Goal: Task Accomplishment & Management: Use online tool/utility

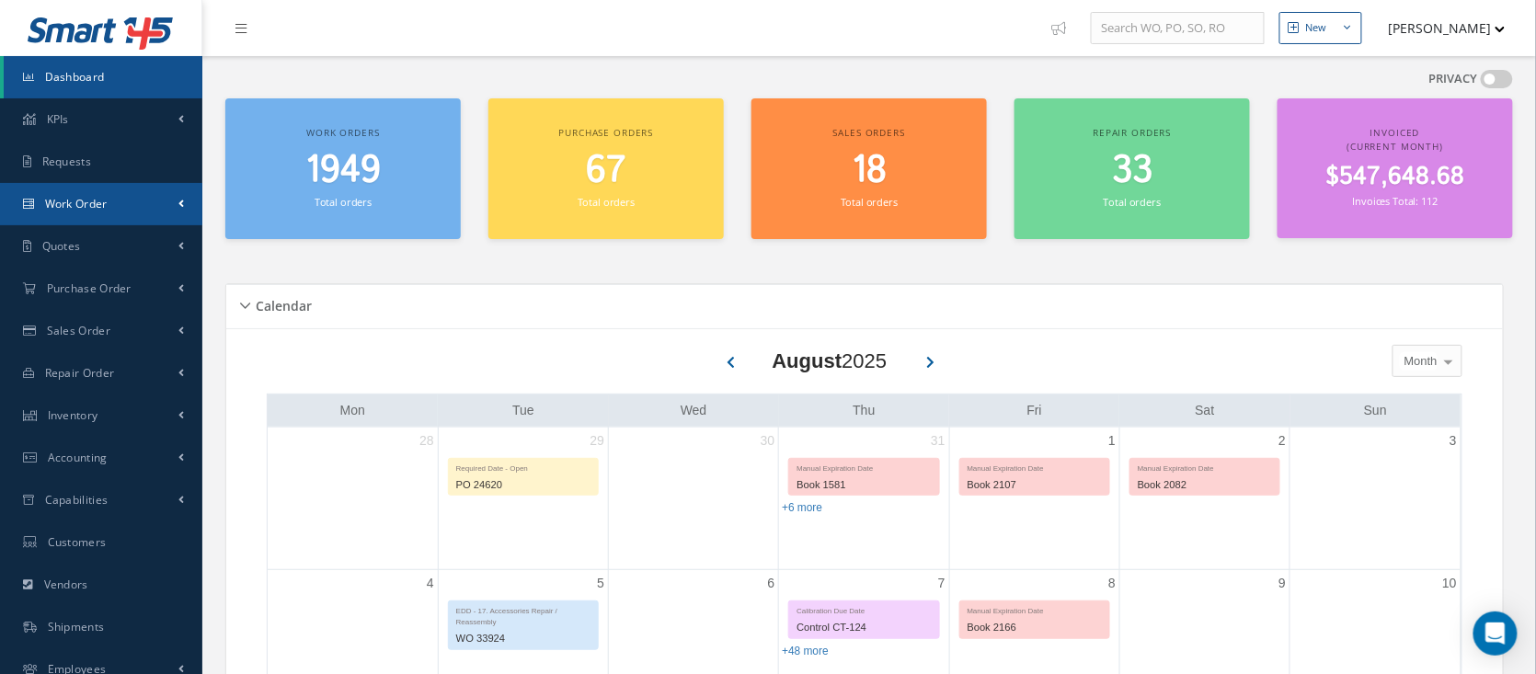
click at [153, 195] on link "Work Order" at bounding box center [101, 204] width 202 height 42
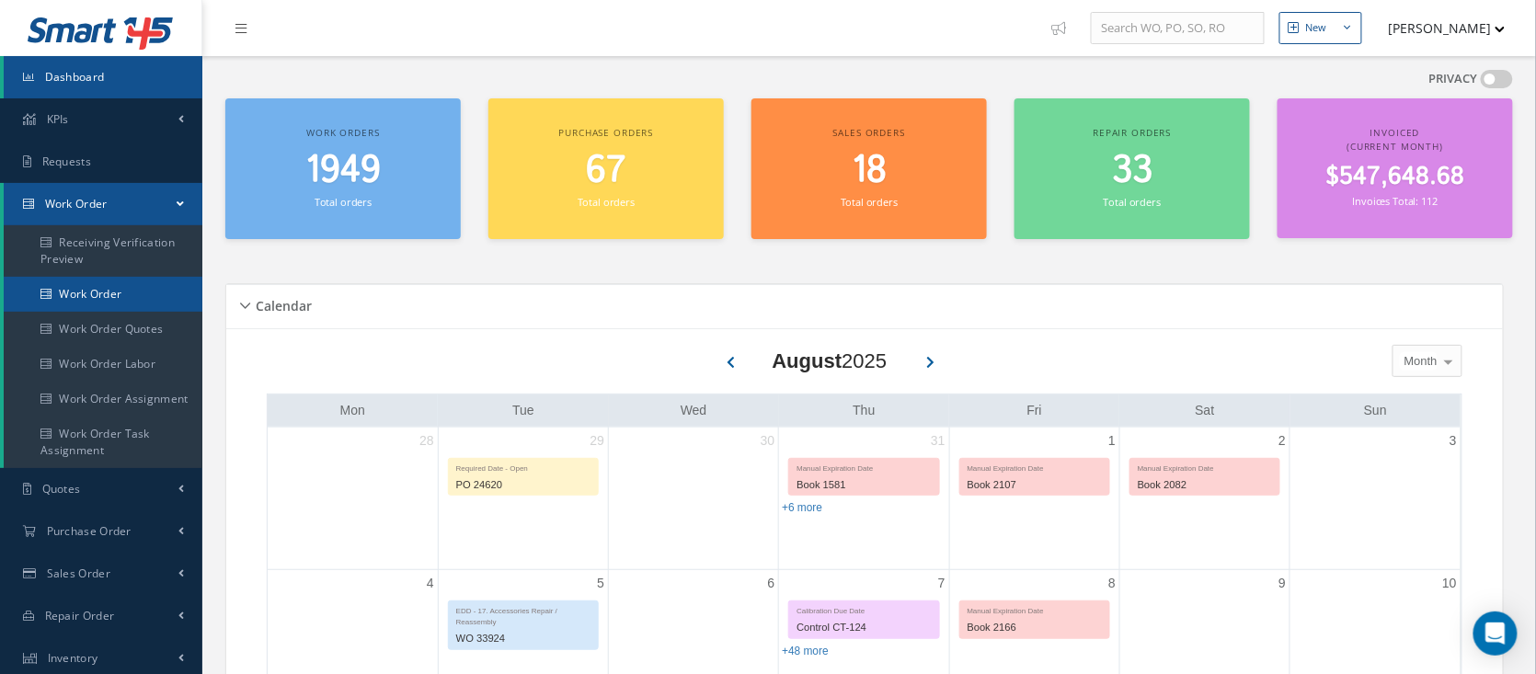
click at [135, 289] on link "Work Order" at bounding box center [103, 294] width 199 height 35
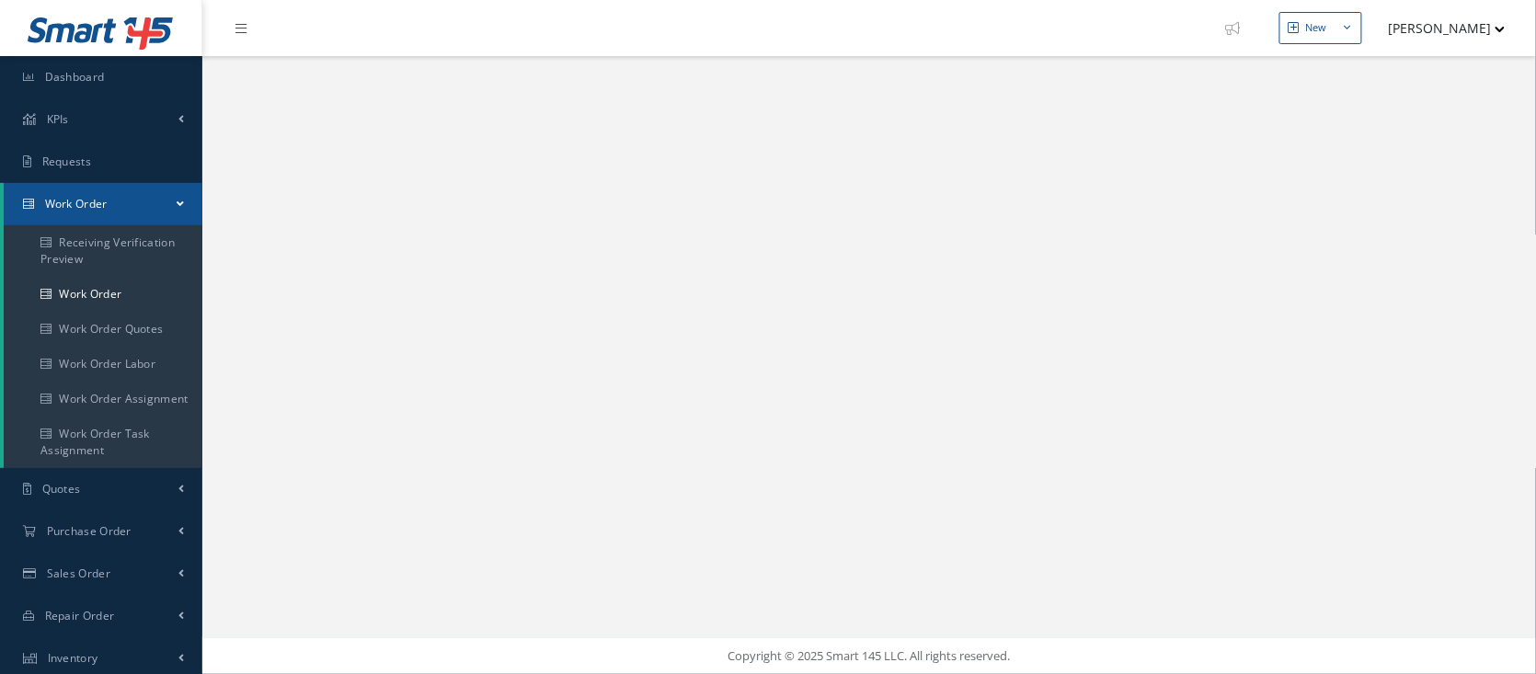
select select "25"
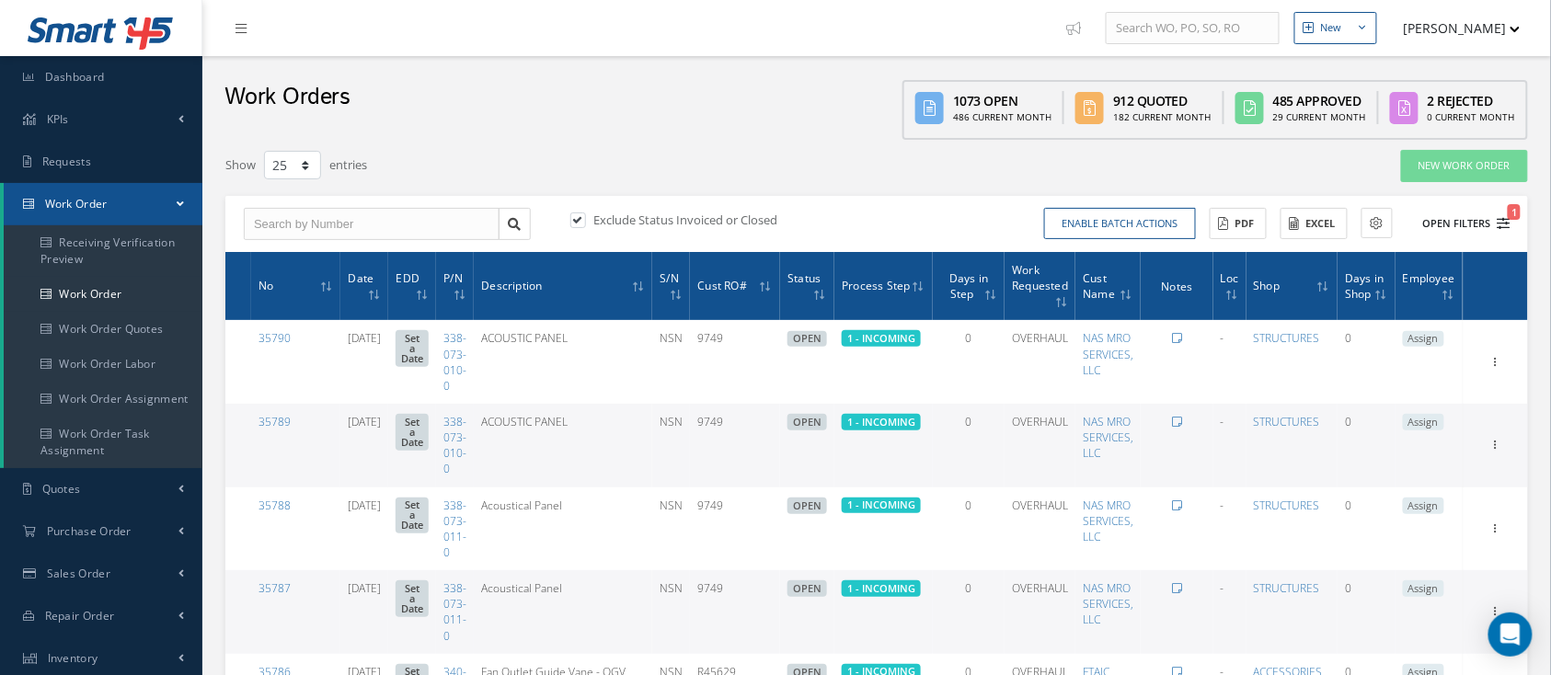
type input "All Work Request"
type input "All Work Performed"
type input "All Status"
type input "WO Part Status"
click at [1464, 223] on button "Open Filters 1" at bounding box center [1458, 224] width 104 height 30
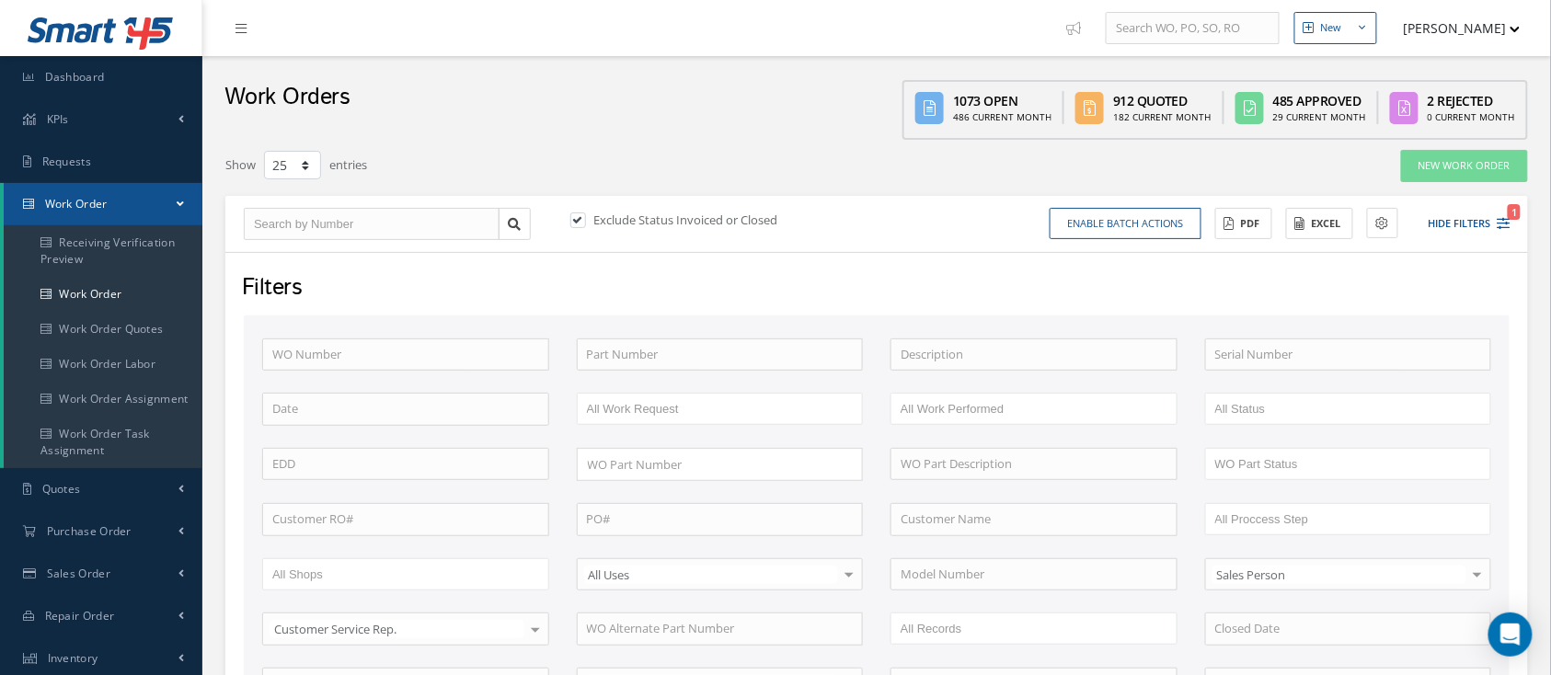
scroll to position [122, 0]
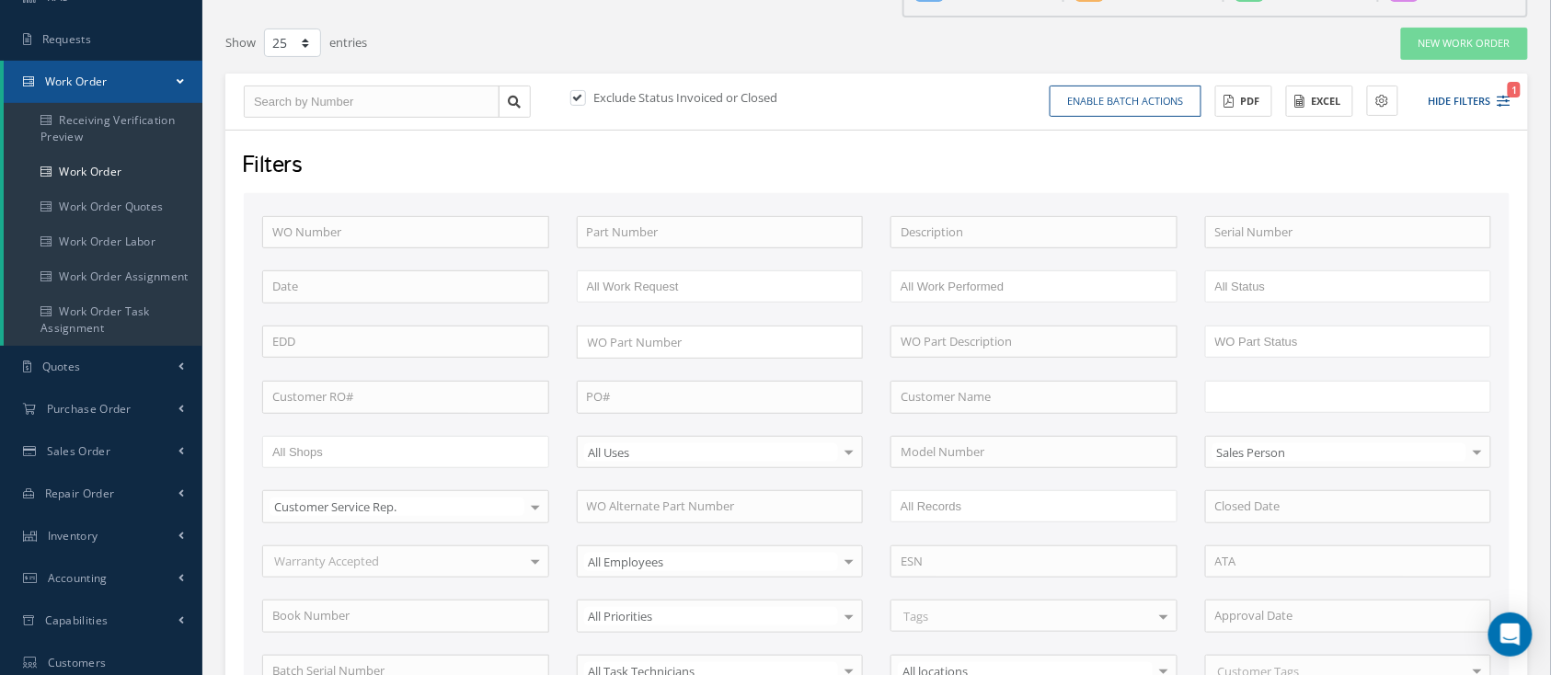
click at [1339, 387] on ul at bounding box center [1348, 397] width 287 height 32
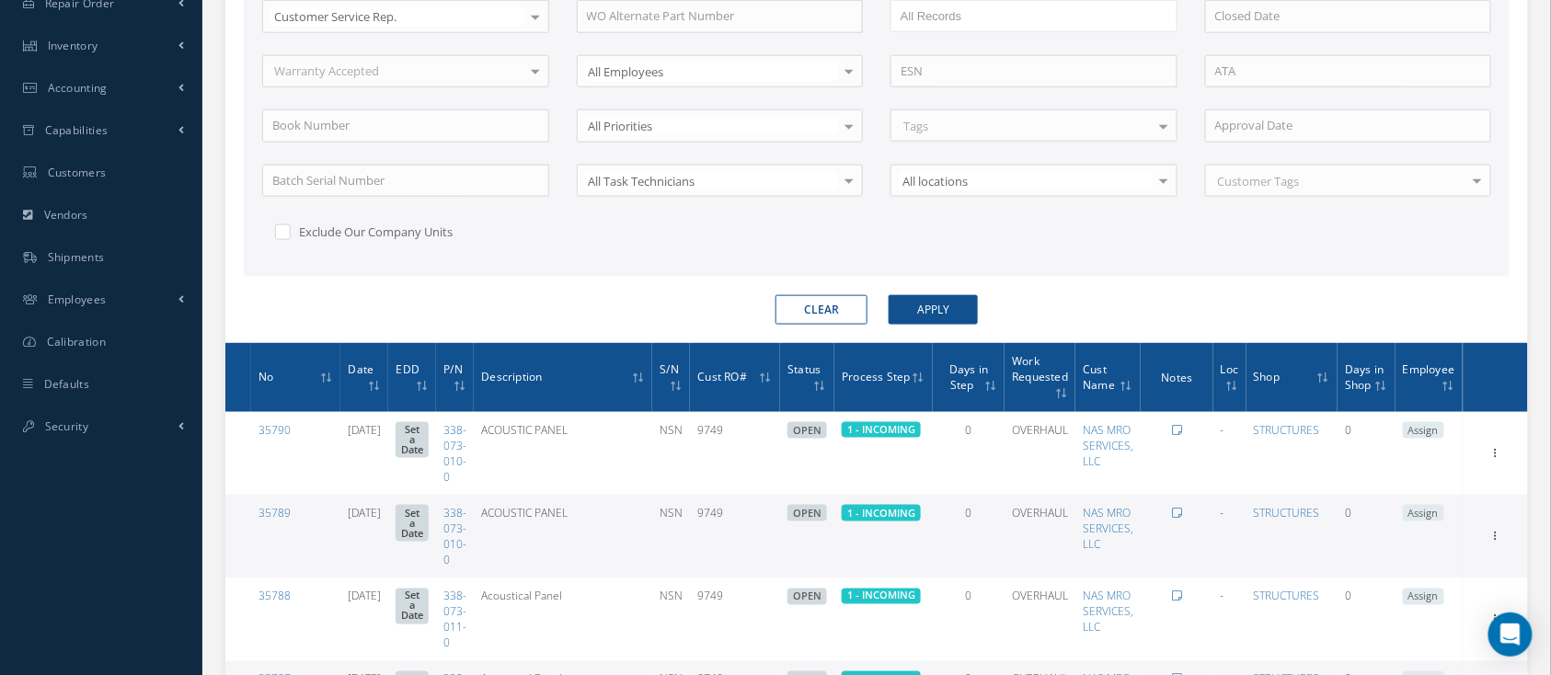
click at [968, 291] on form "WO Number Part Number Description Serial Number BENCH CHECK BER CADMIUM PLATE C…" at bounding box center [877, 14] width 1266 height 623
click at [968, 298] on button "Apply" at bounding box center [933, 309] width 89 height 29
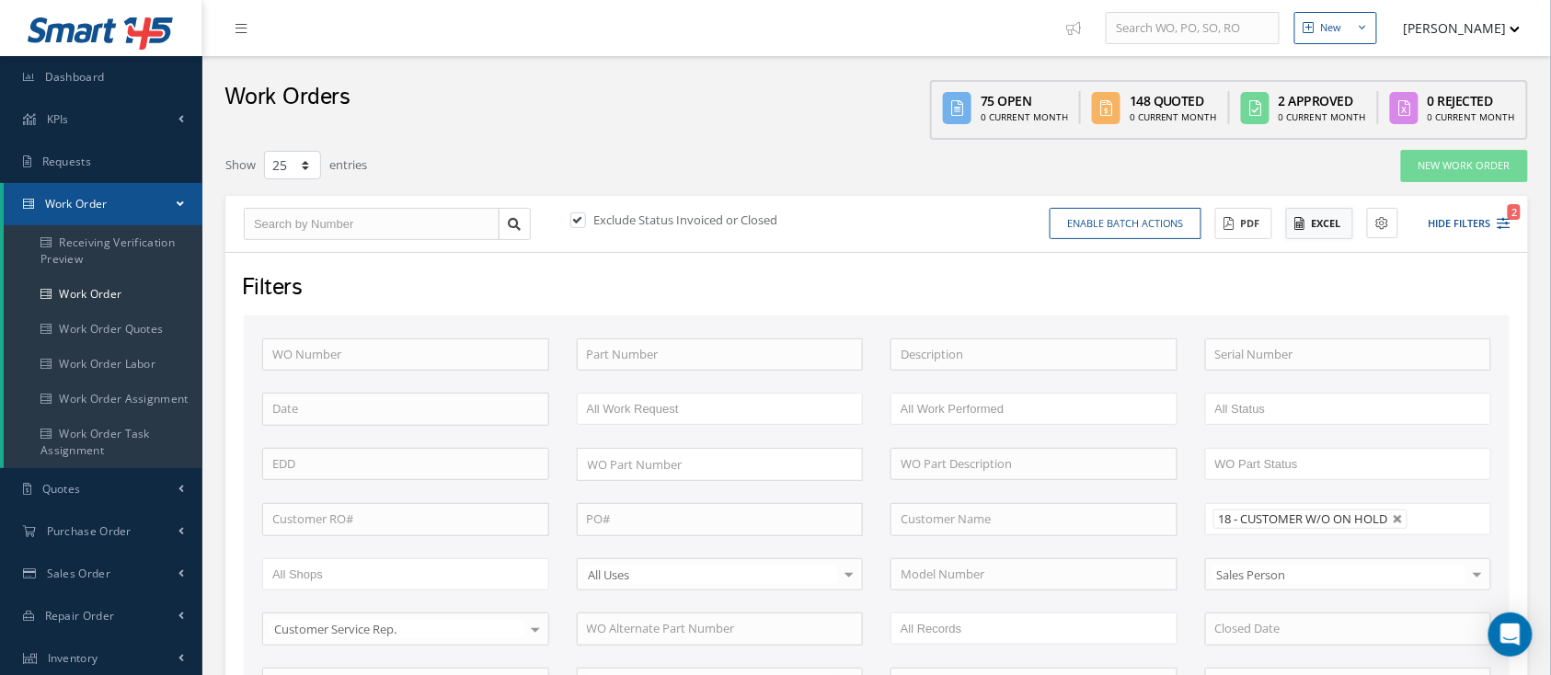
click at [1309, 212] on button "Excel" at bounding box center [1319, 224] width 67 height 32
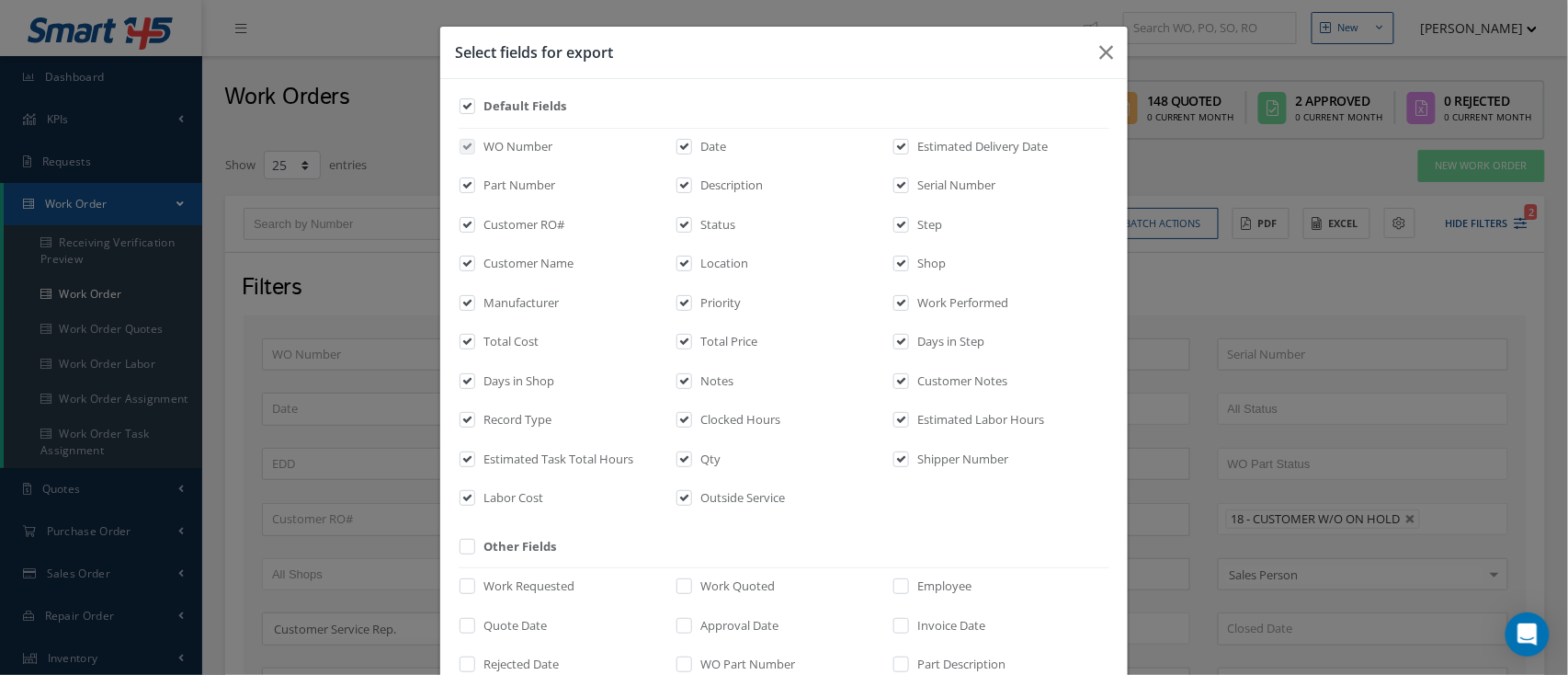
click at [0, 0] on div "Default Fields WO Number Date Estimated Delivery Date Part Number Description S…" at bounding box center [0, 0] width 0 height 0
click at [520, 105] on label "Default Fields" at bounding box center [522, 107] width 87 height 18
click at [475, 105] on input "checkbox" at bounding box center [469, 112] width 12 height 21
checkbox input "false"
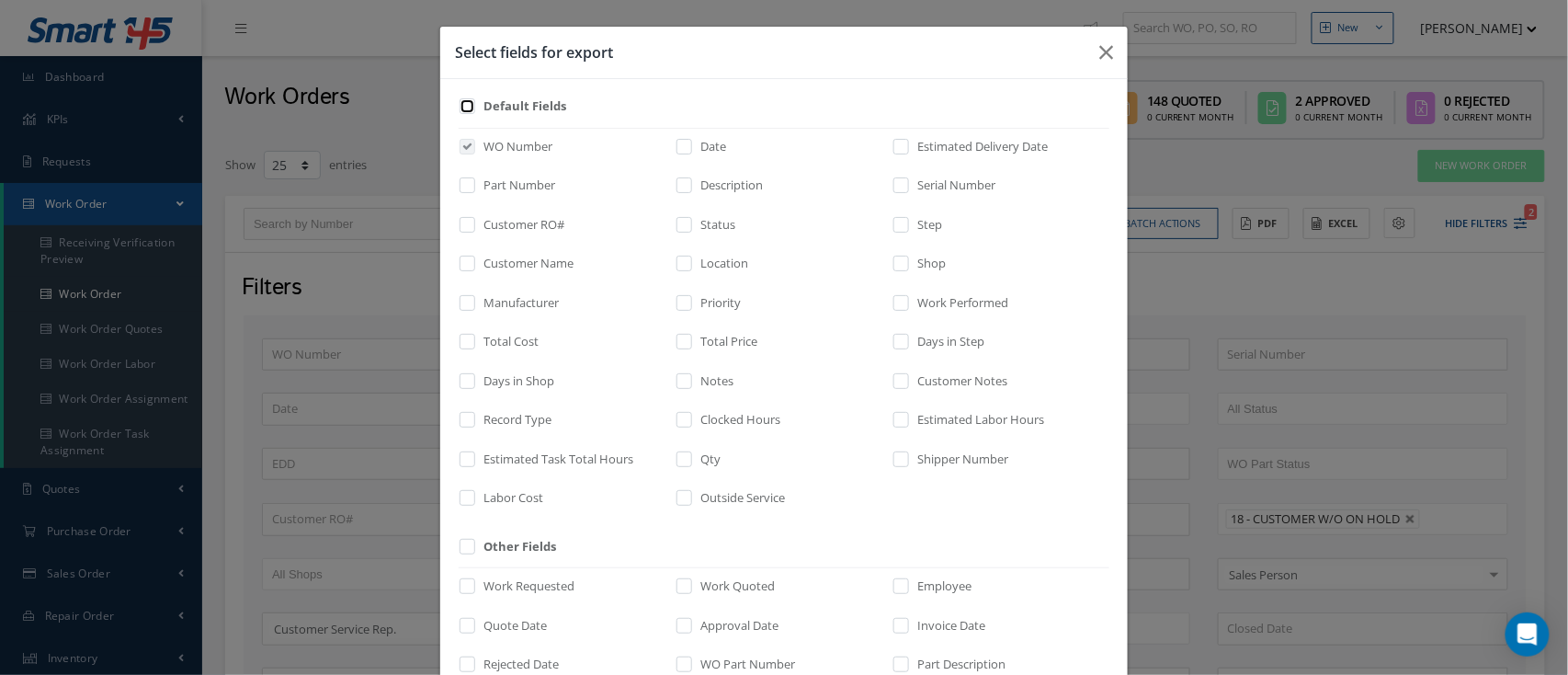
checkbox input "false"
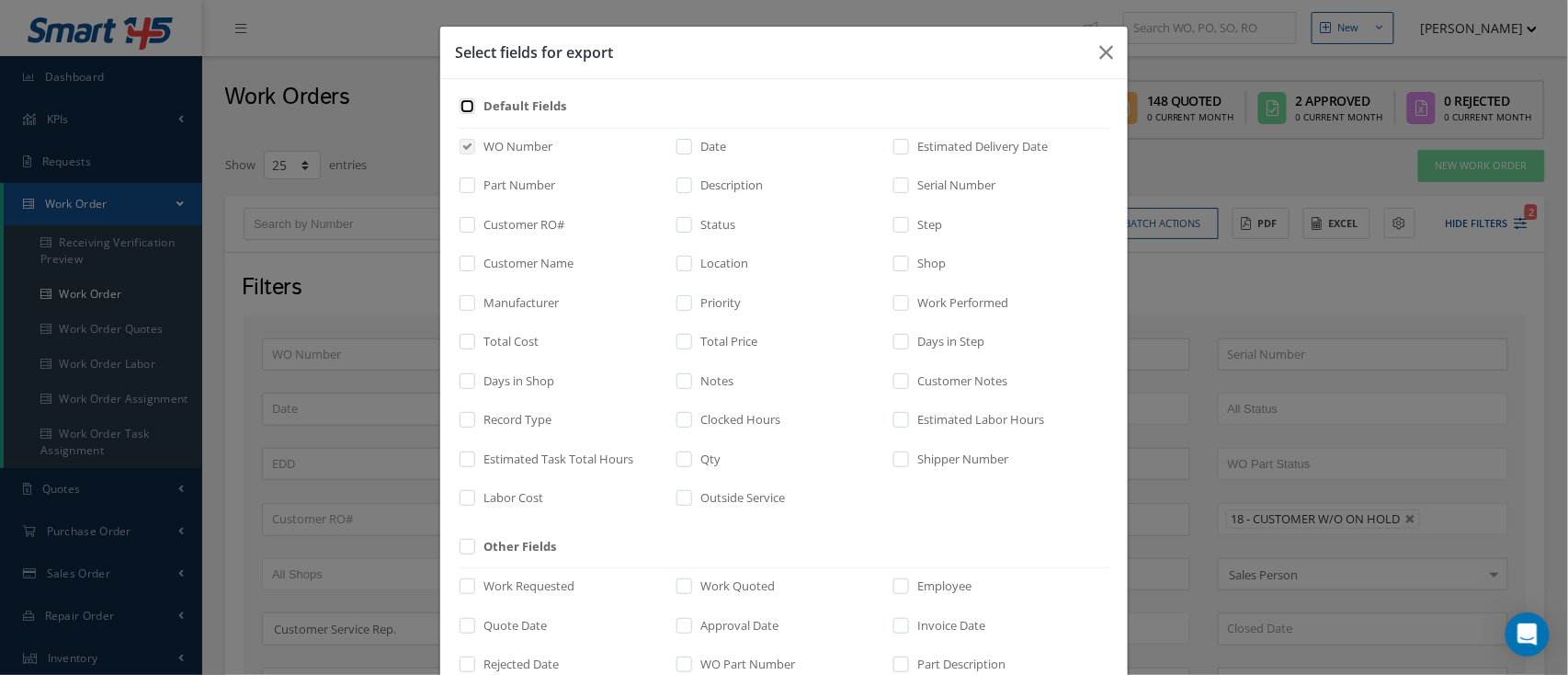
checkbox input "false"
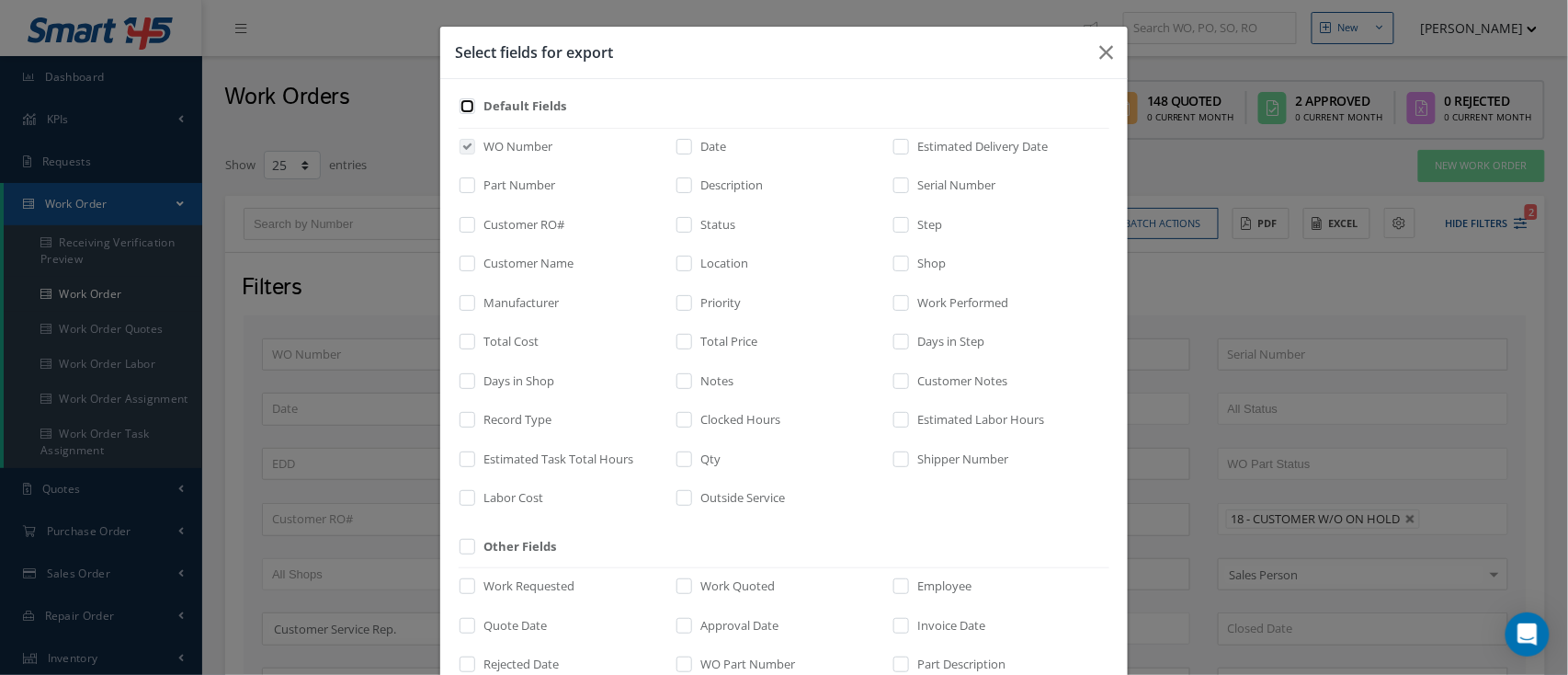
checkbox input "false"
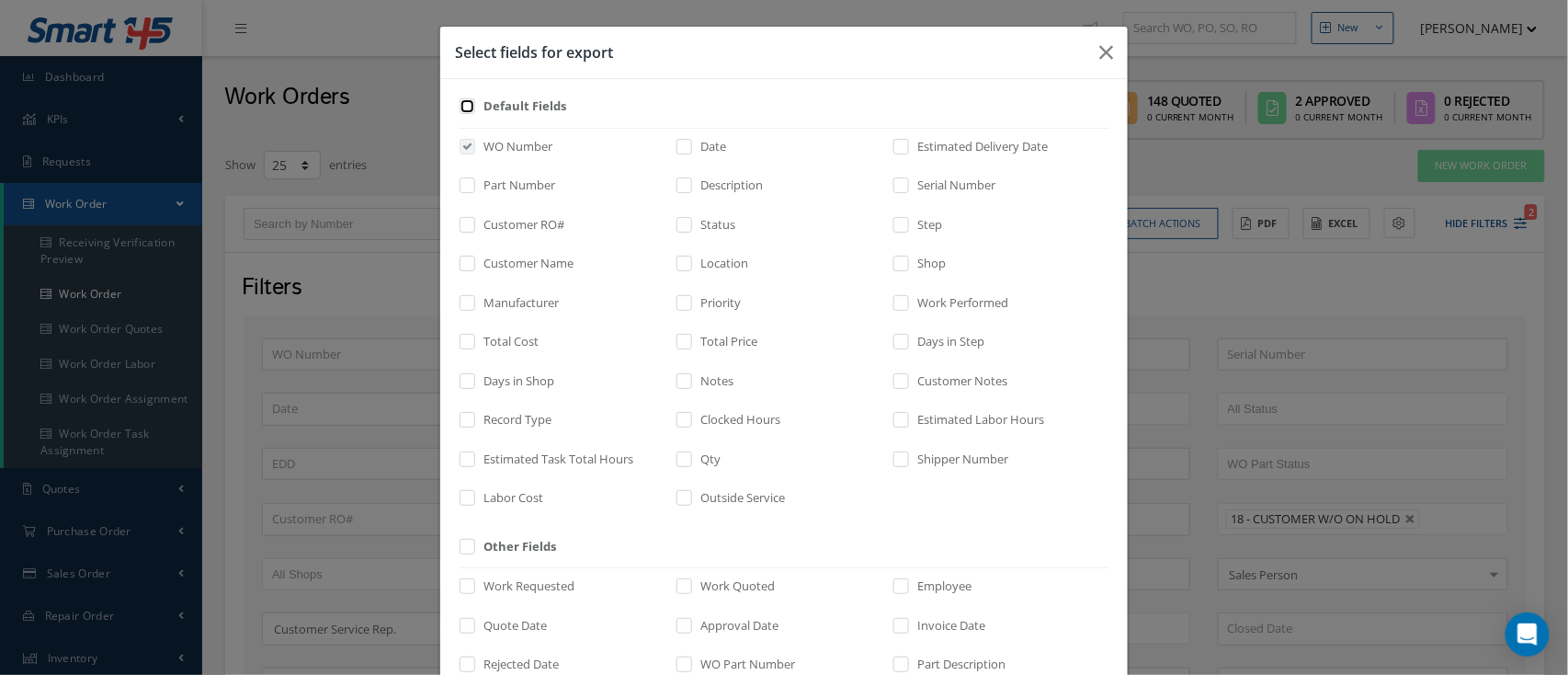
checkbox input "false"
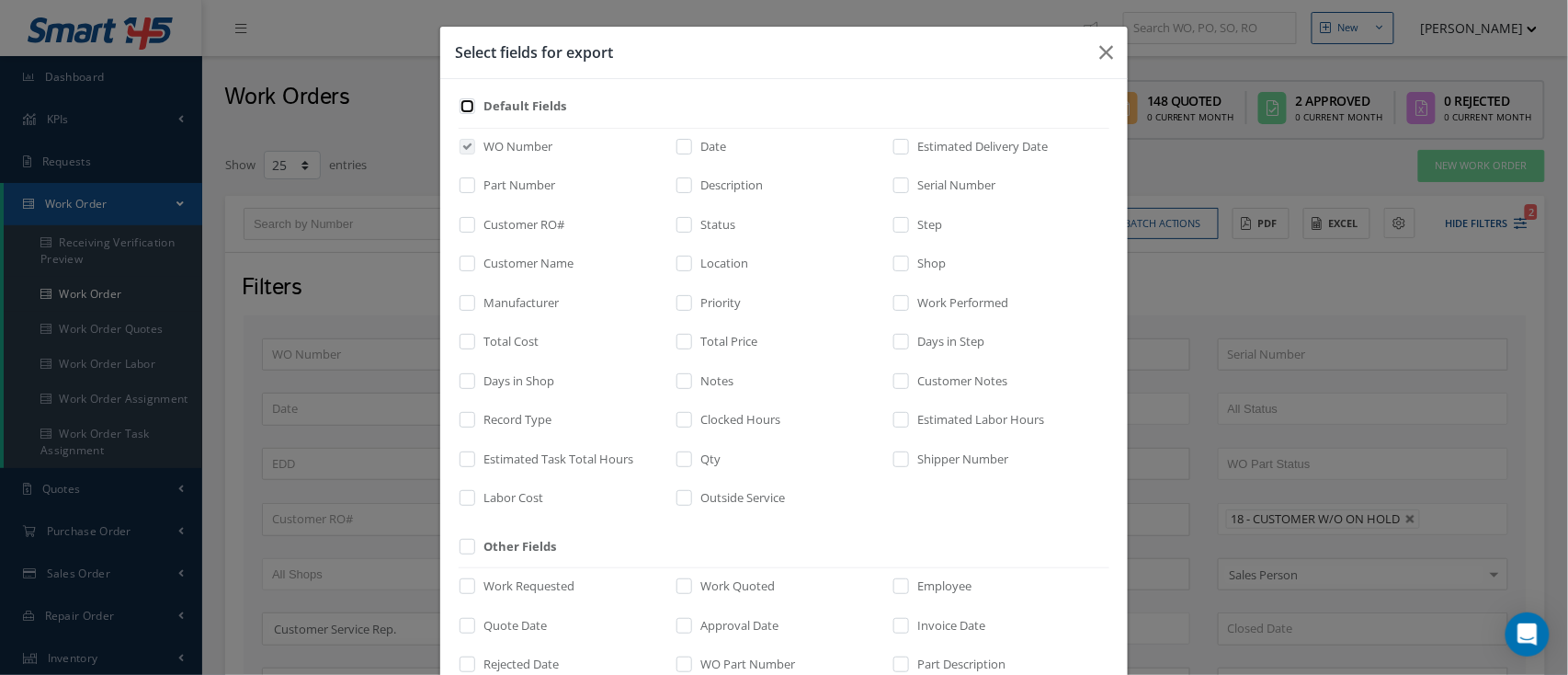
checkbox input "false"
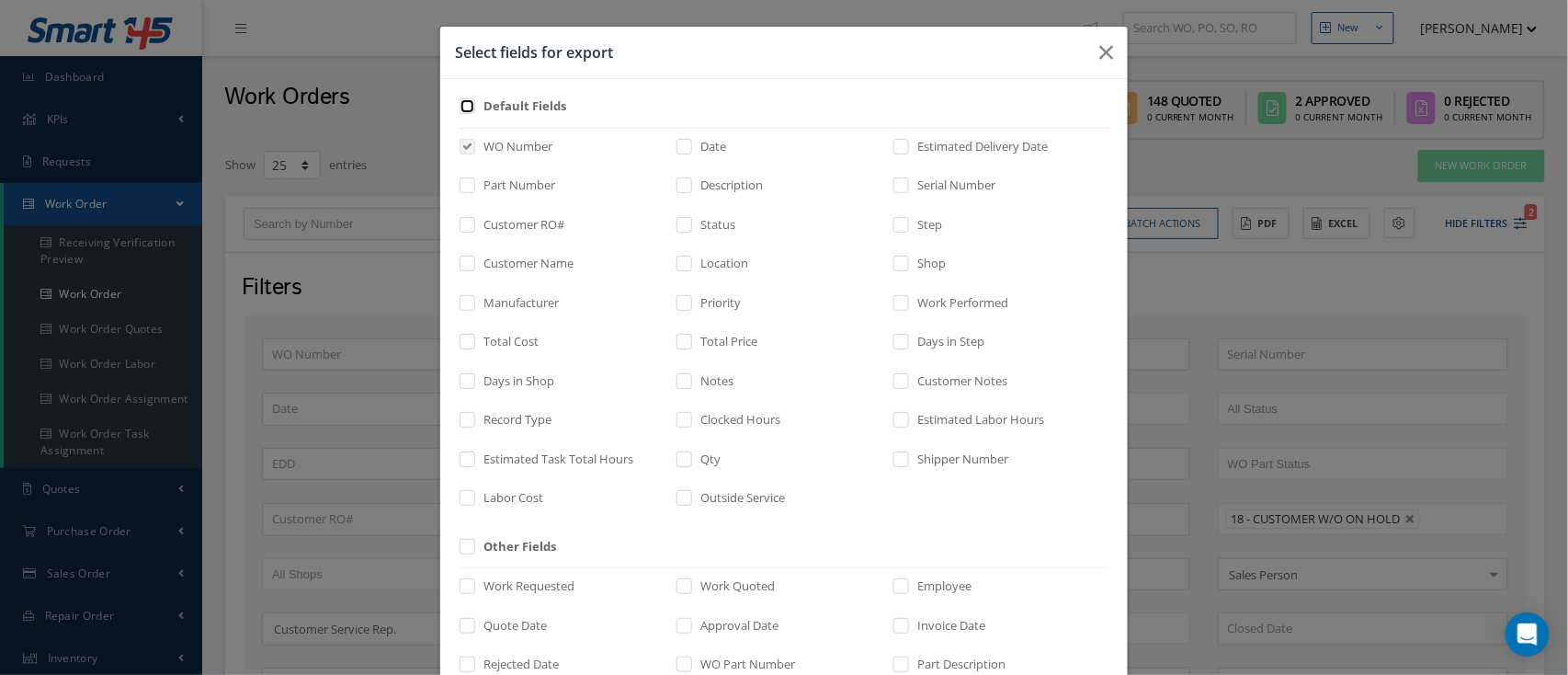
checkbox input "false"
click at [505, 189] on label "Part Number" at bounding box center [517, 186] width 76 height 18
click at [475, 189] on input "checkbox" at bounding box center [469, 191] width 12 height 21
checkbox input "true"
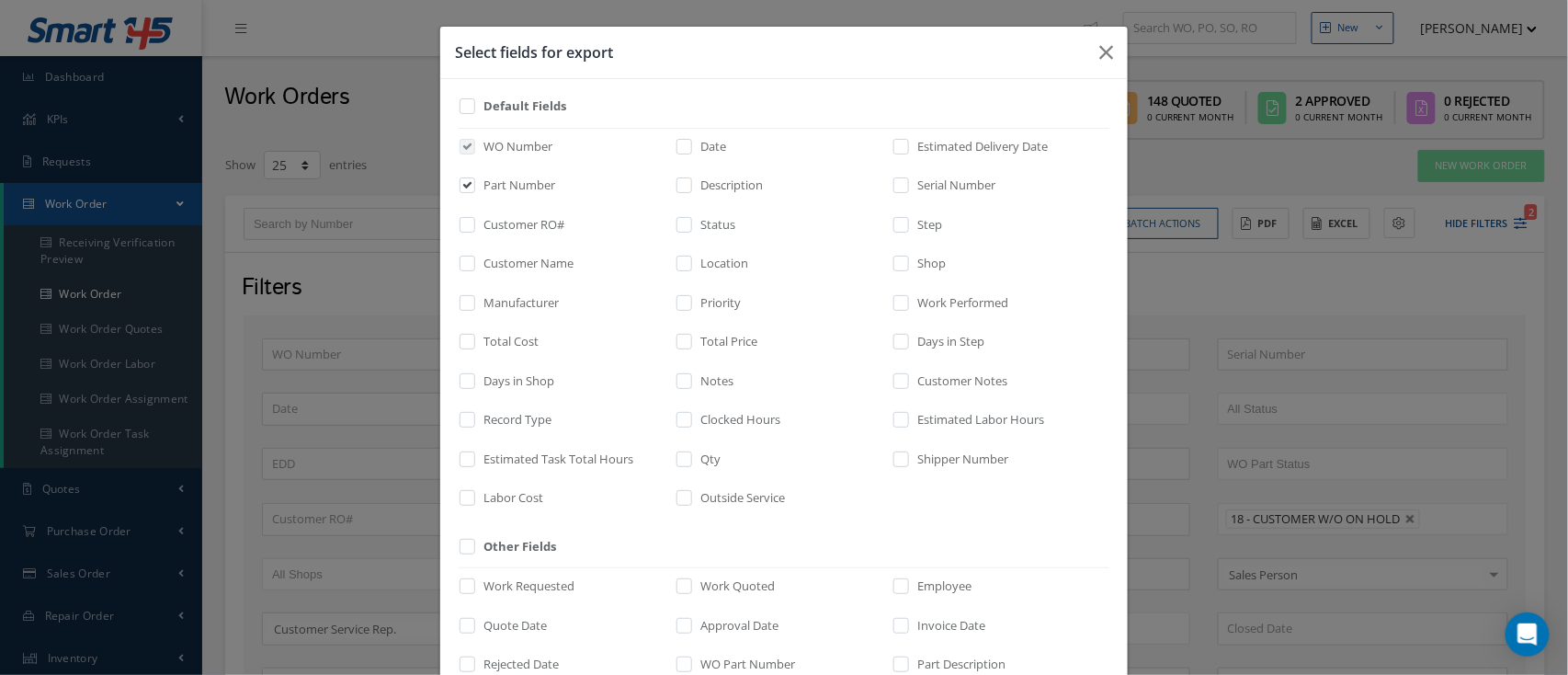
click at [506, 220] on label "Customer RO#" at bounding box center [522, 225] width 86 height 18
click at [475, 220] on input "checkbox" at bounding box center [469, 230] width 12 height 21
checkbox input "true"
click at [511, 258] on label "Customer Name" at bounding box center [526, 264] width 95 height 18
click at [475, 259] on input "checkbox" at bounding box center [469, 269] width 12 height 21
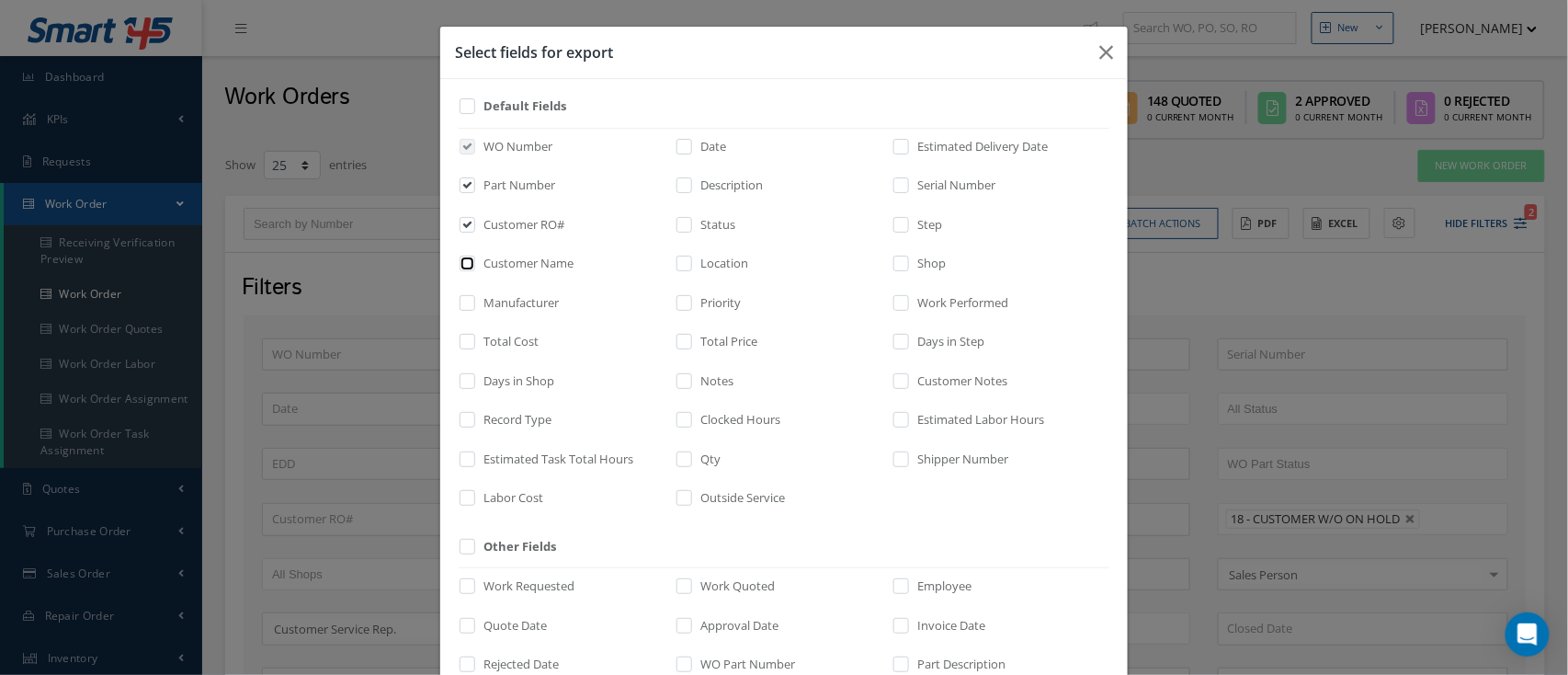
checkbox input "true"
click at [716, 341] on label "Total Price" at bounding box center [727, 342] width 62 height 18
click at [692, 341] on input "checkbox" at bounding box center [686, 348] width 12 height 21
checkbox input "true"
click at [0, 0] on div "WO Number Date Estimated Delivery Date Part Number Description Serial Number Cu…" at bounding box center [0, 0] width 0 height 0
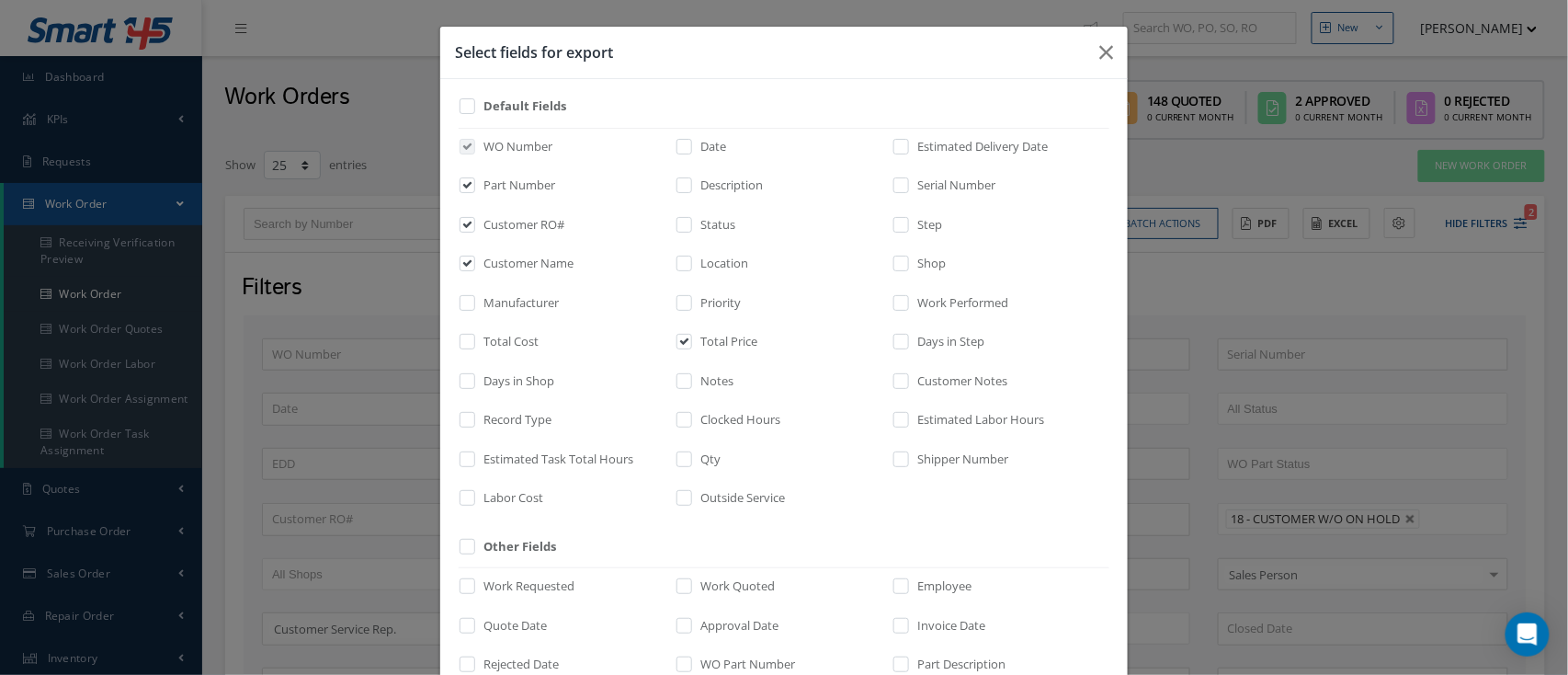
click at [912, 219] on label "Step" at bounding box center [926, 225] width 29 height 18
click at [905, 220] on input "checkbox" at bounding box center [902, 230] width 12 height 21
checkbox input "true"
click at [929, 335] on label "Days in Step" at bounding box center [948, 342] width 72 height 18
click at [908, 338] on input "checkbox" at bounding box center [902, 348] width 12 height 21
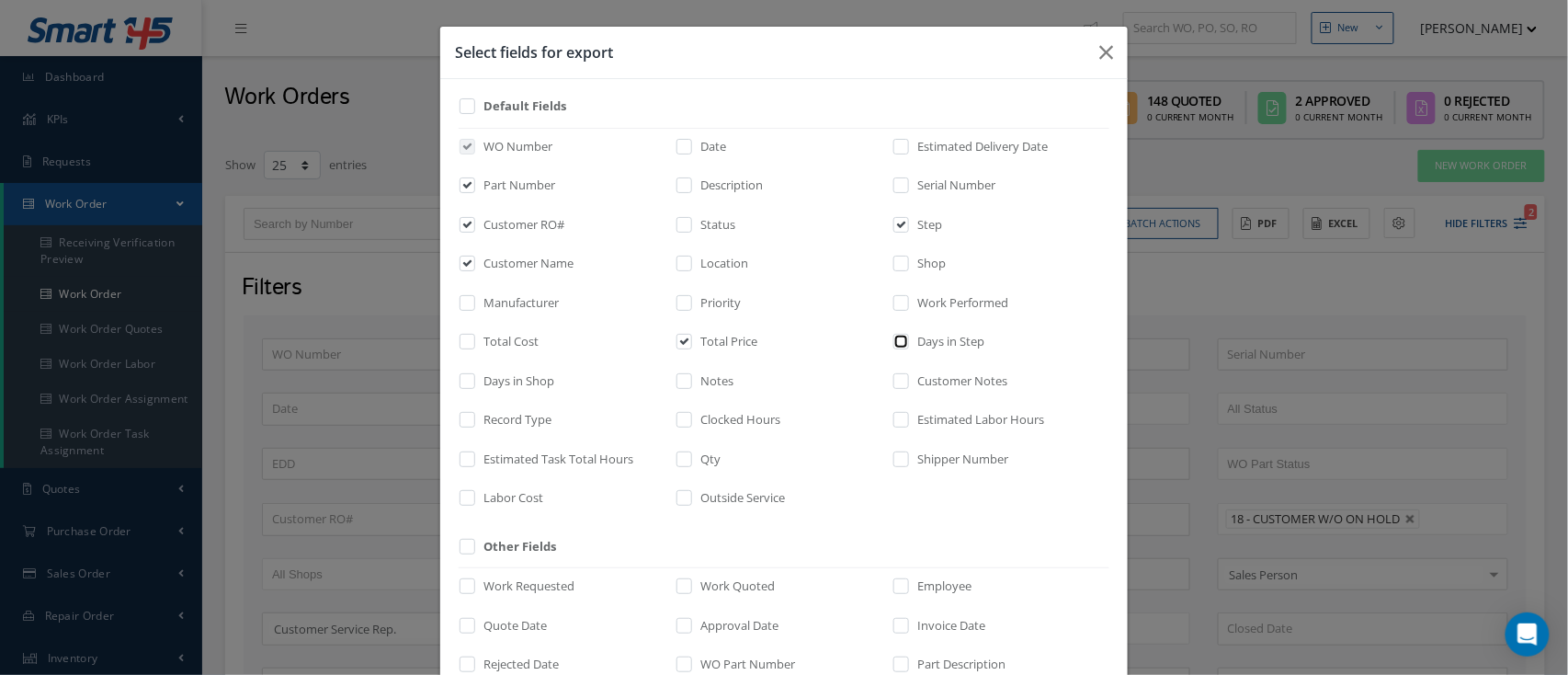
checkbox input "true"
click at [716, 189] on label "Description" at bounding box center [729, 186] width 67 height 18
click at [692, 189] on input "checkbox" at bounding box center [686, 191] width 12 height 21
checkbox input "true"
click at [914, 181] on label "Serial Number" at bounding box center [953, 186] width 83 height 18
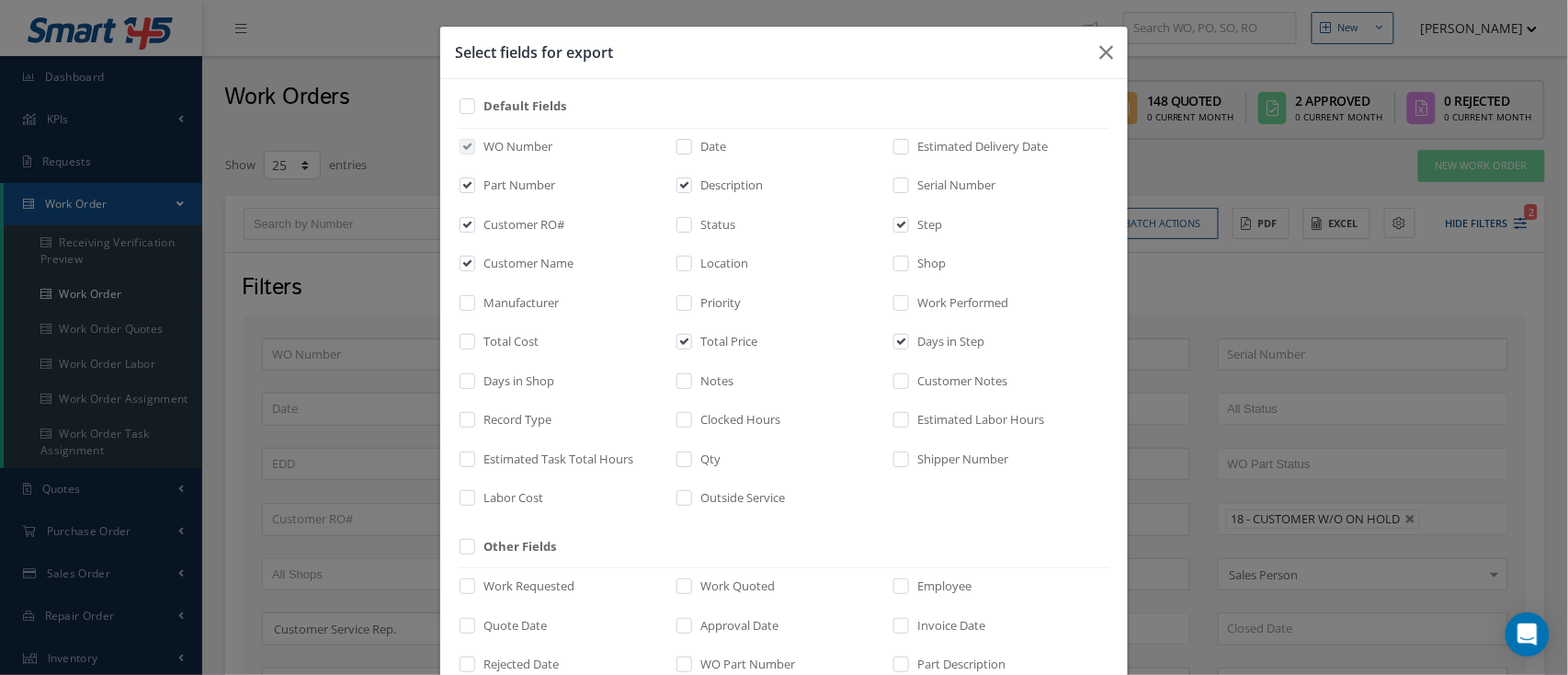
click at [908, 181] on input "checkbox" at bounding box center [902, 191] width 12 height 21
checkbox input "true"
click at [496, 381] on label "Days in Shop" at bounding box center [516, 382] width 75 height 18
click at [475, 381] on input "checkbox" at bounding box center [469, 386] width 12 height 21
checkbox input "true"
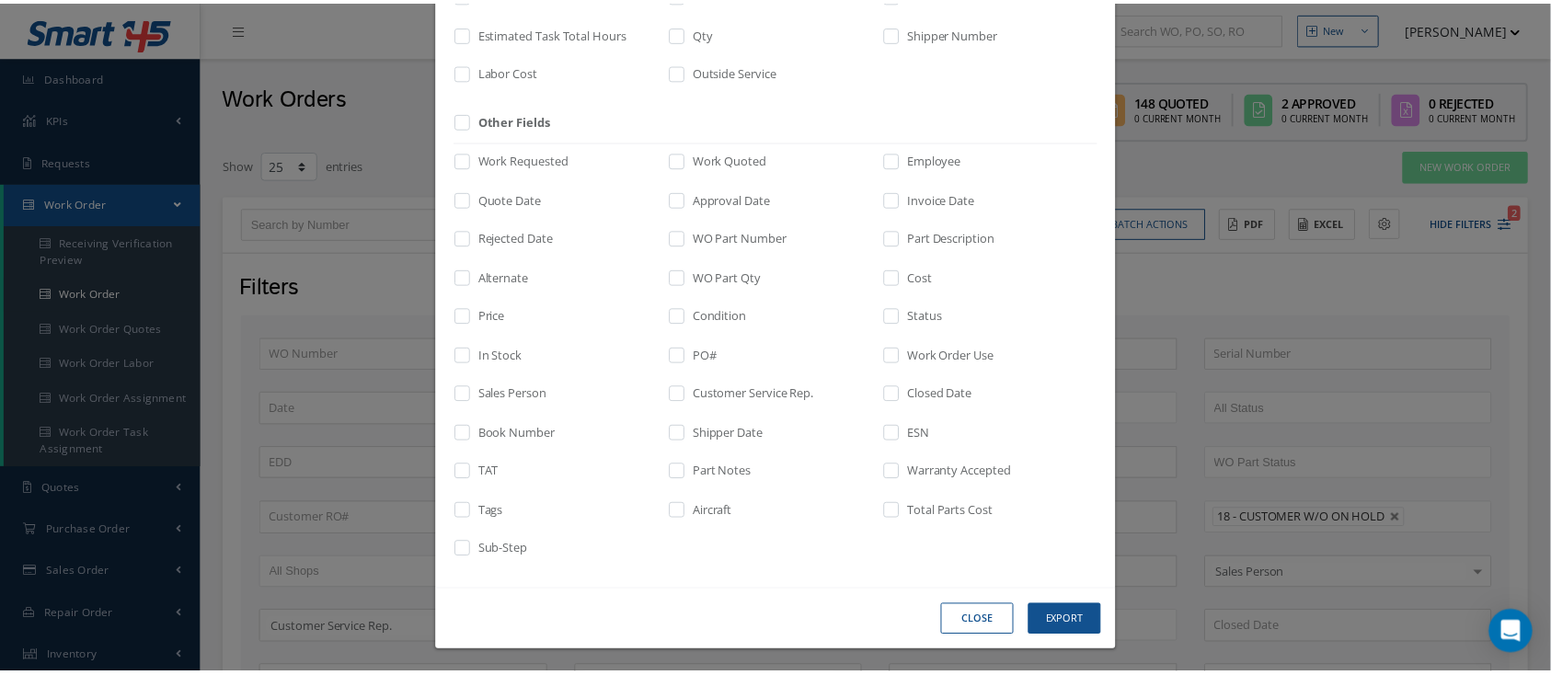
scroll to position [429, 0]
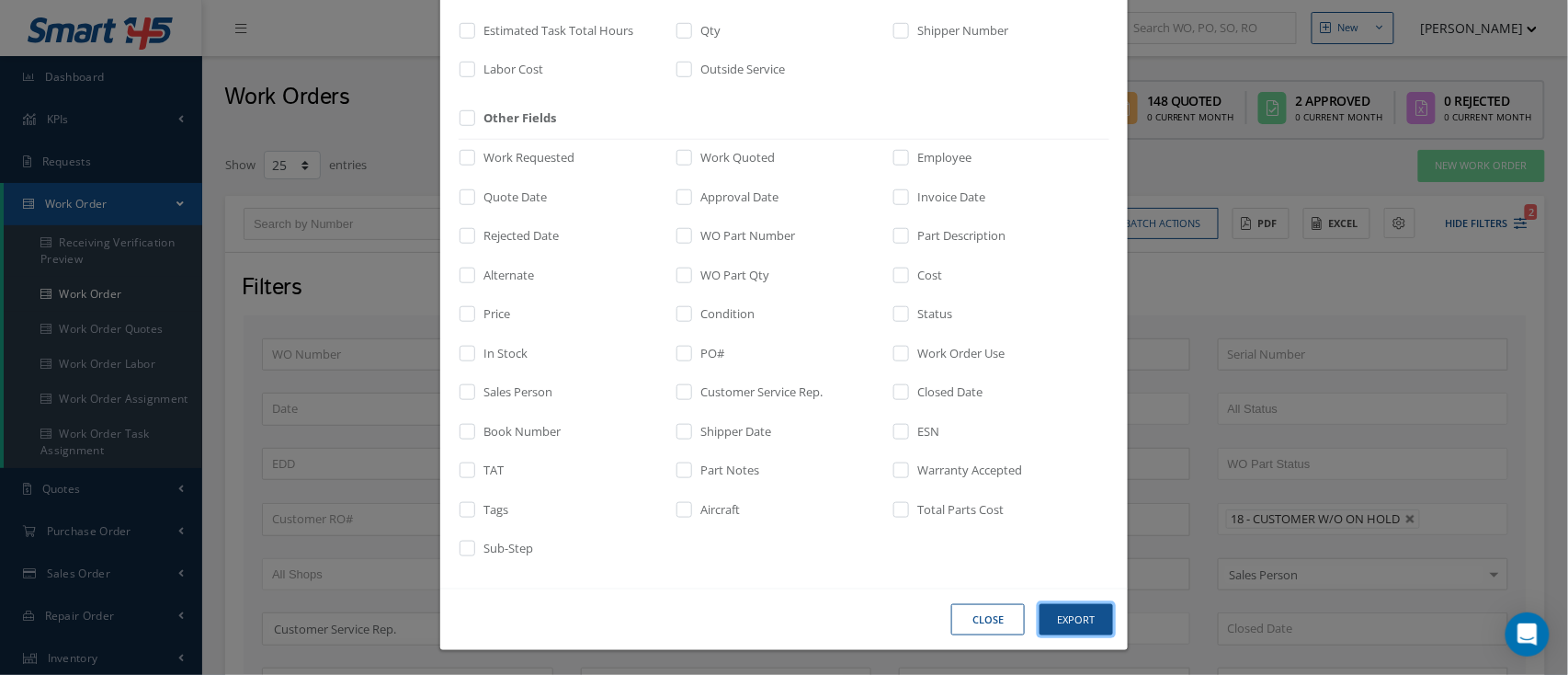
click at [0, 0] on button "Export" at bounding box center [0, 0] width 0 height 0
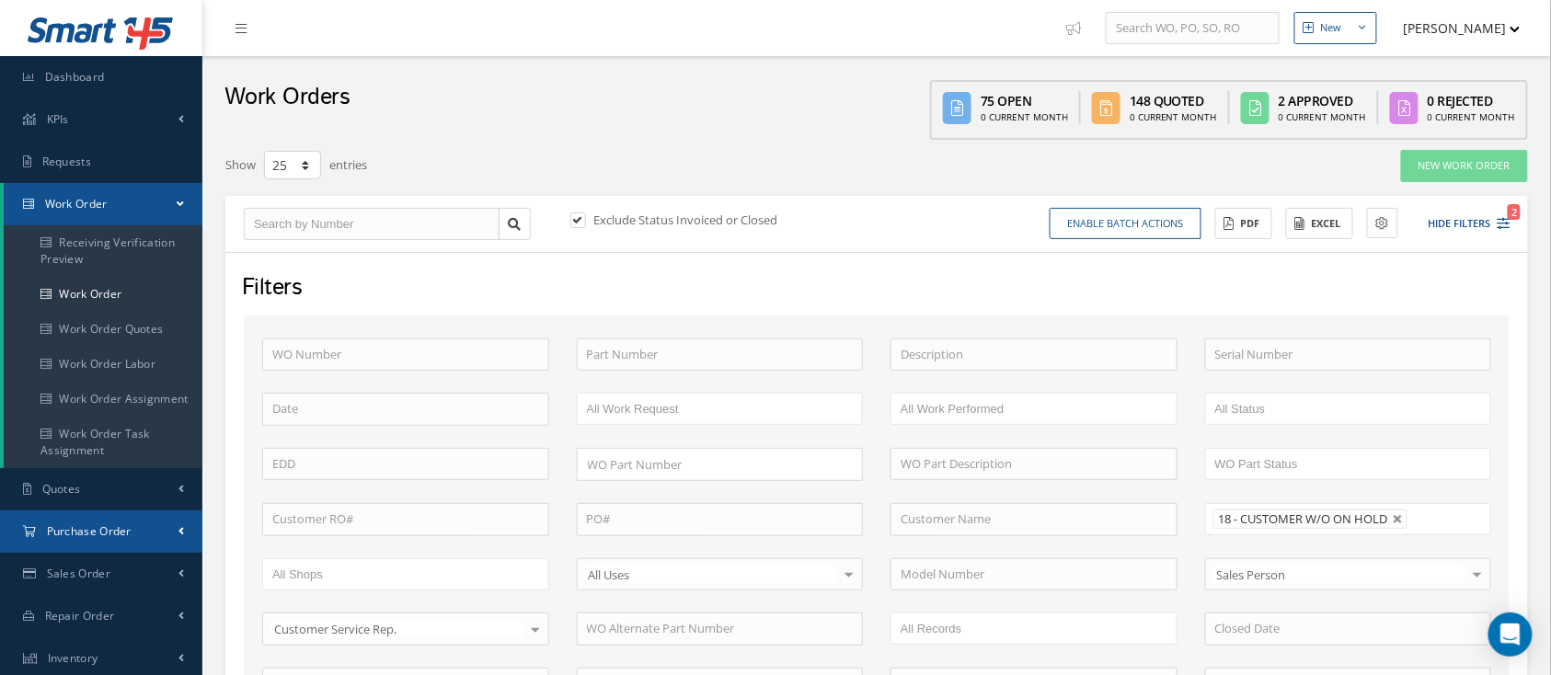
click at [39, 537] on link "Purchase Order" at bounding box center [101, 532] width 202 height 42
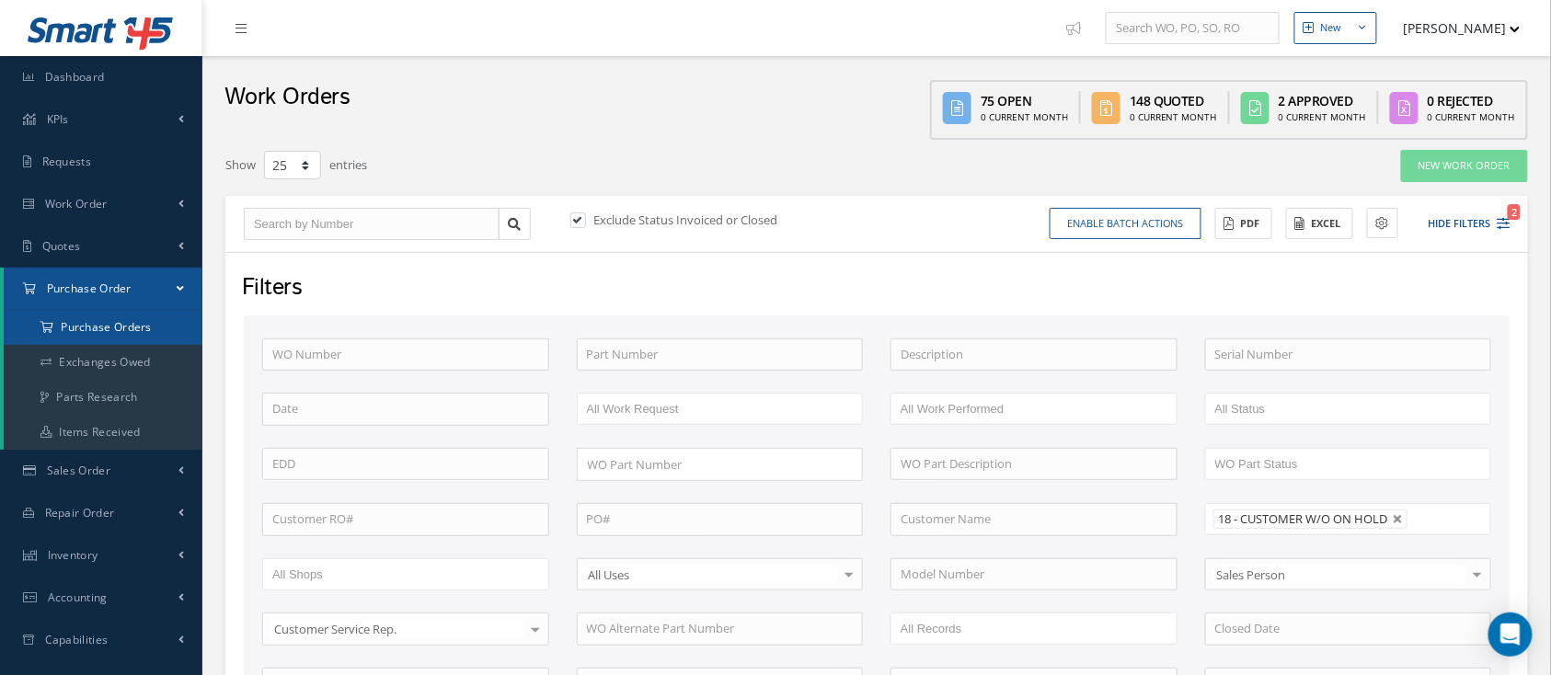
click at [183, 314] on a=1&status_id=2&status_id=3&status_id=5&collapsedFilters"] "Purchase Orders" at bounding box center [103, 327] width 199 height 35
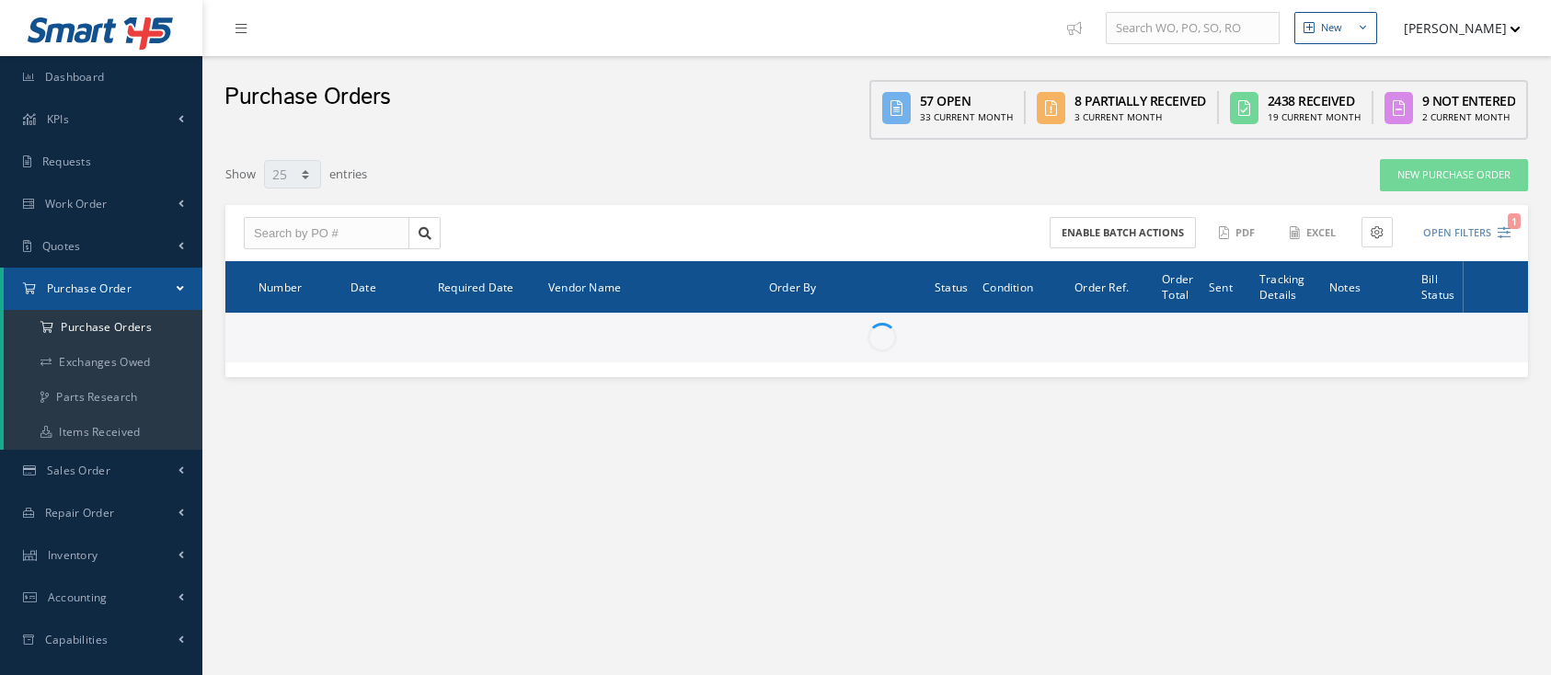
select select "25"
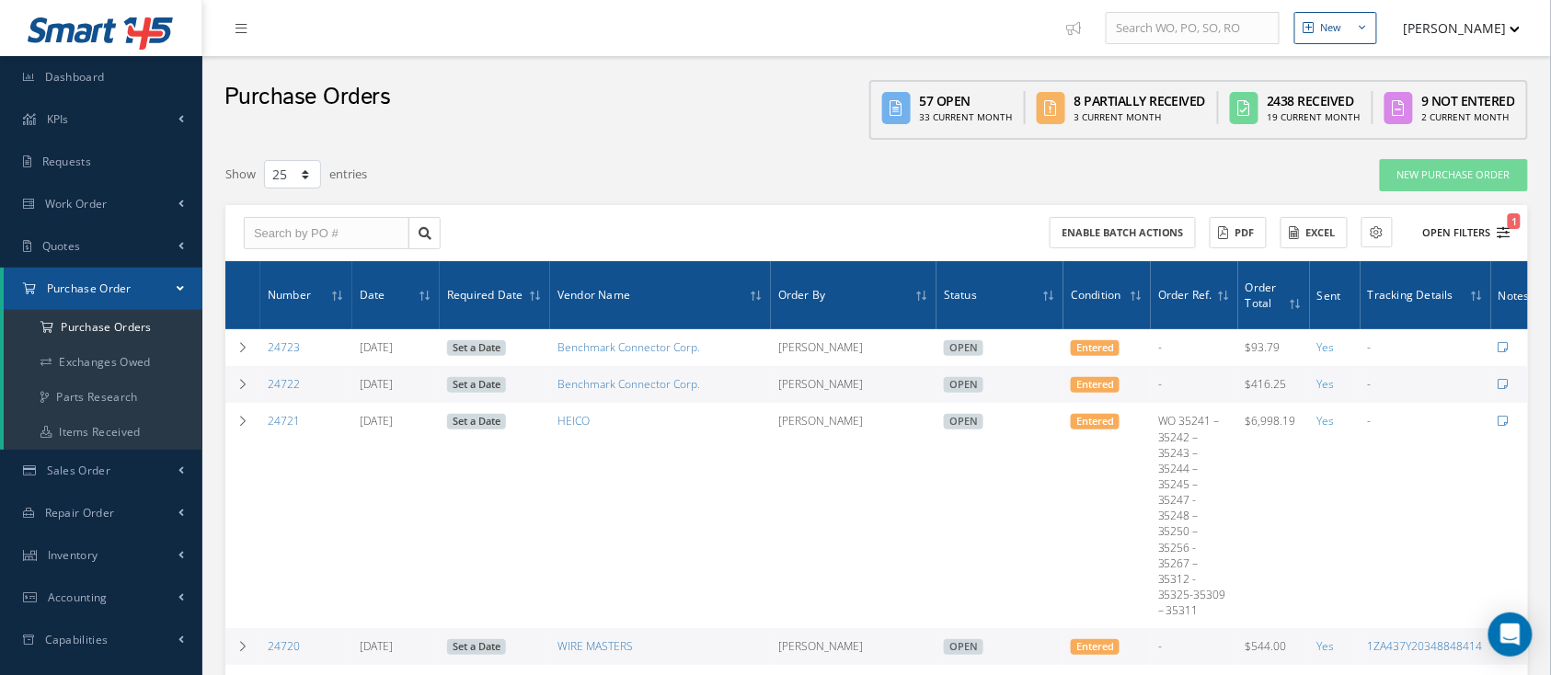
click at [1468, 221] on button "Open Filters 1" at bounding box center [1458, 233] width 104 height 30
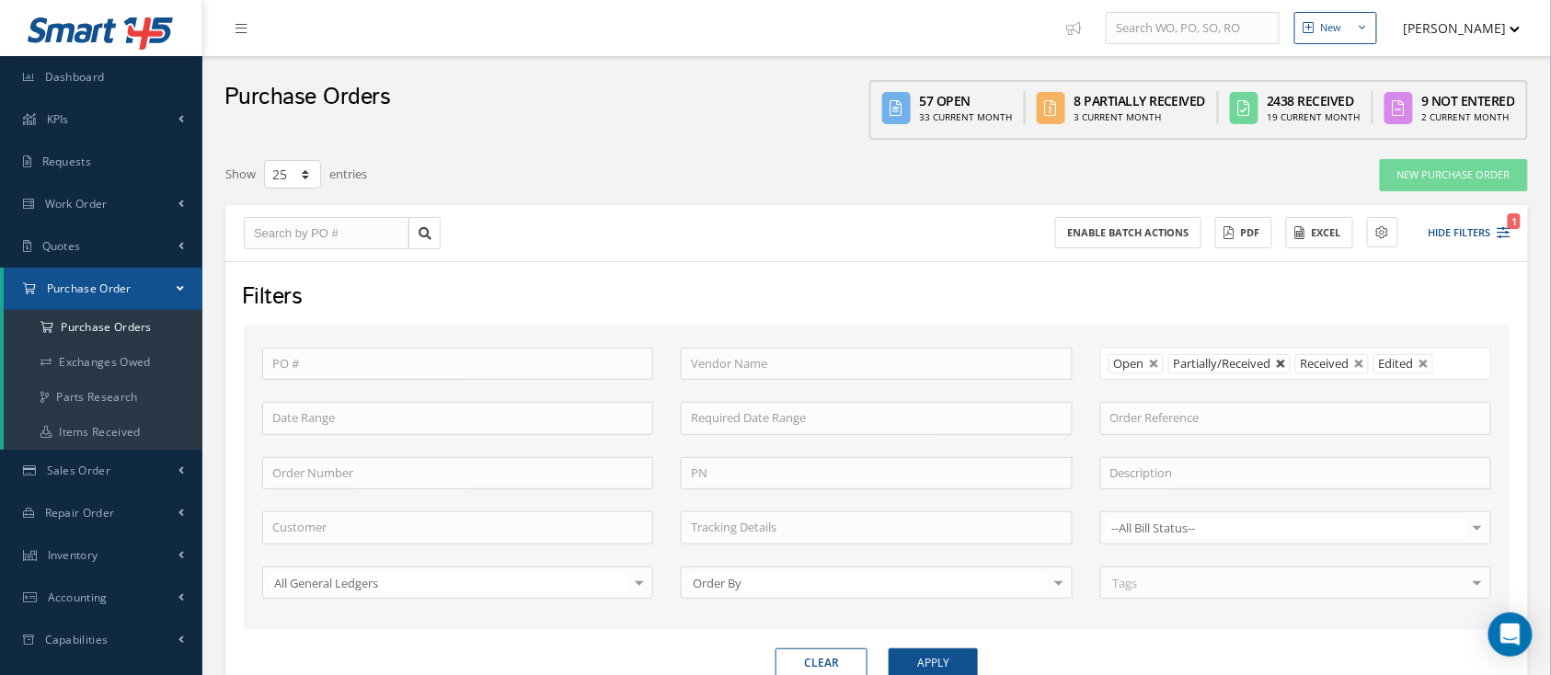
click at [1282, 360] on link at bounding box center [1281, 364] width 11 height 11
click at [1234, 357] on li "Received" at bounding box center [1205, 363] width 74 height 19
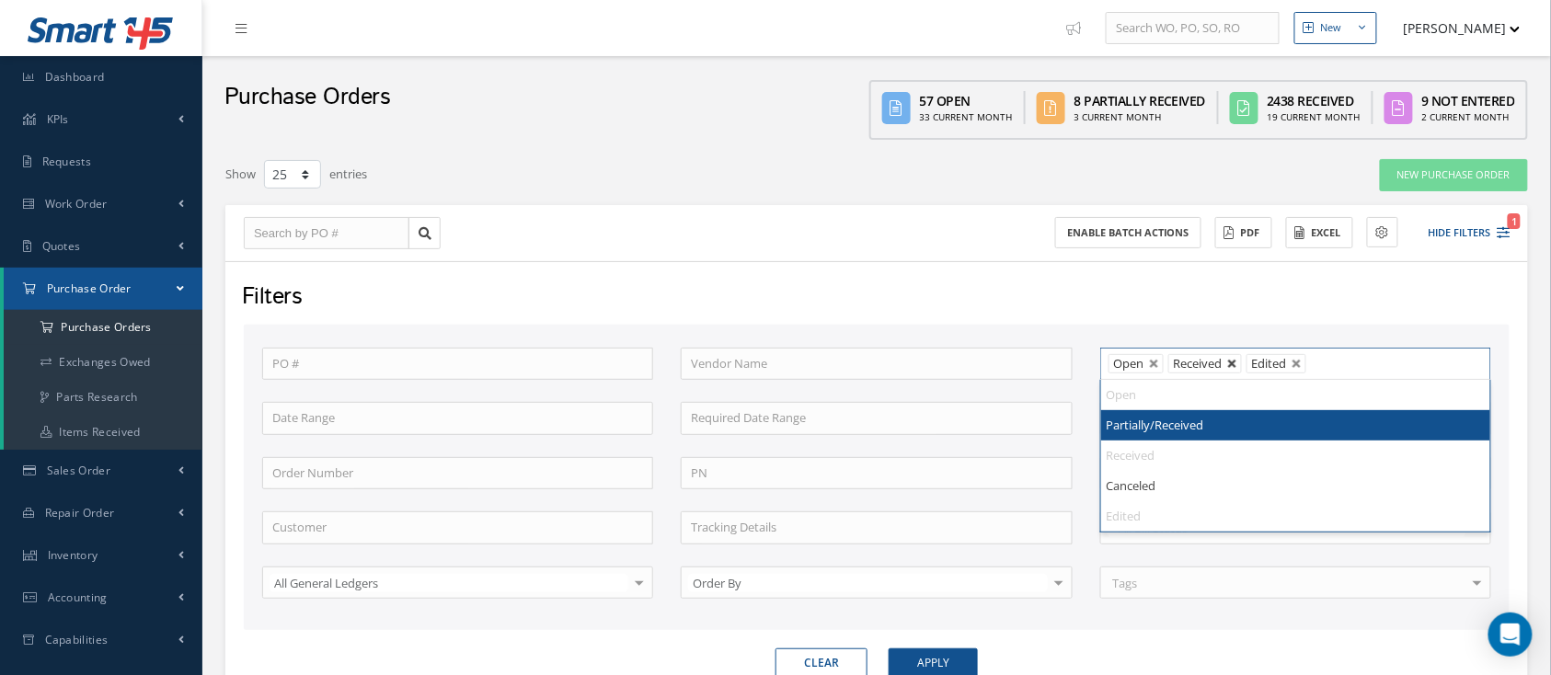
click at [1237, 359] on link at bounding box center [1232, 364] width 11 height 11
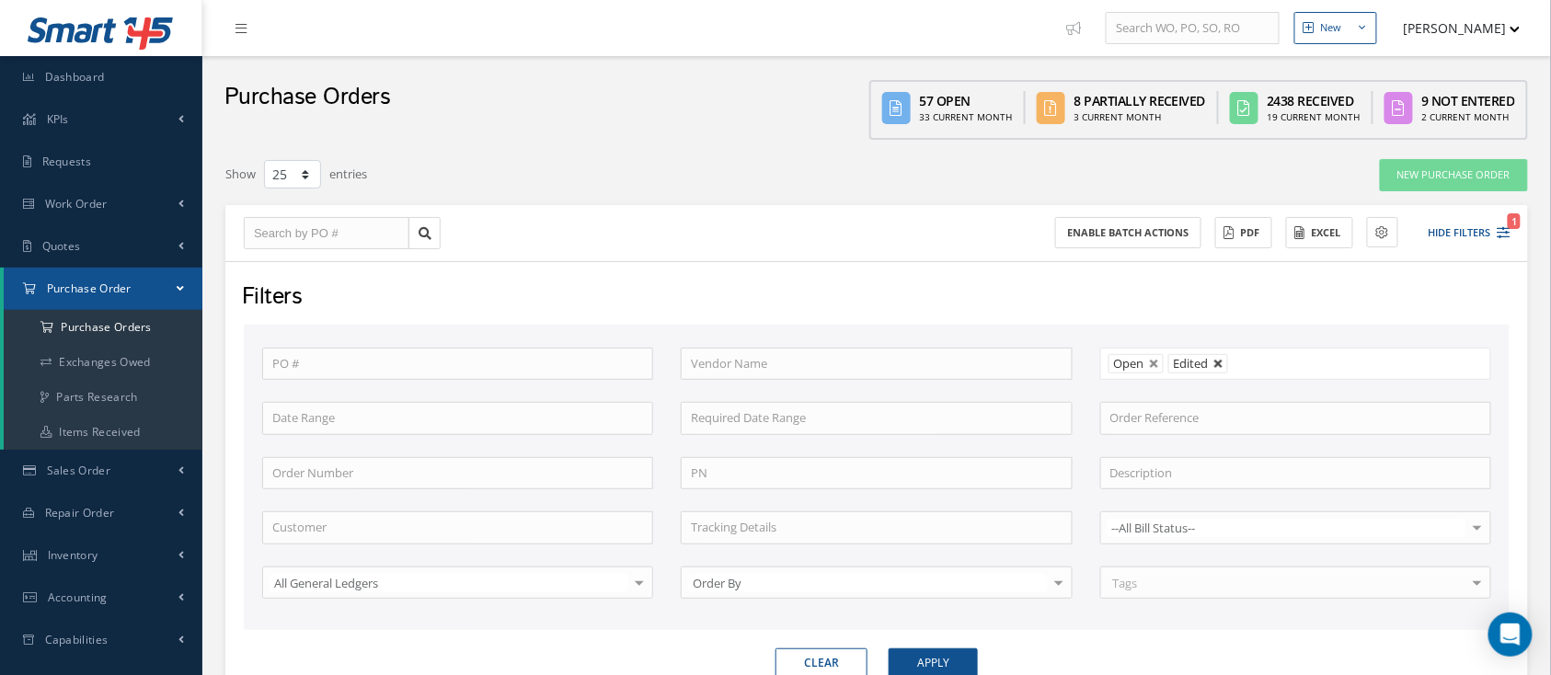
click at [1220, 363] on link at bounding box center [1218, 364] width 11 height 11
click at [905, 567] on div "Order By" at bounding box center [876, 583] width 391 height 33
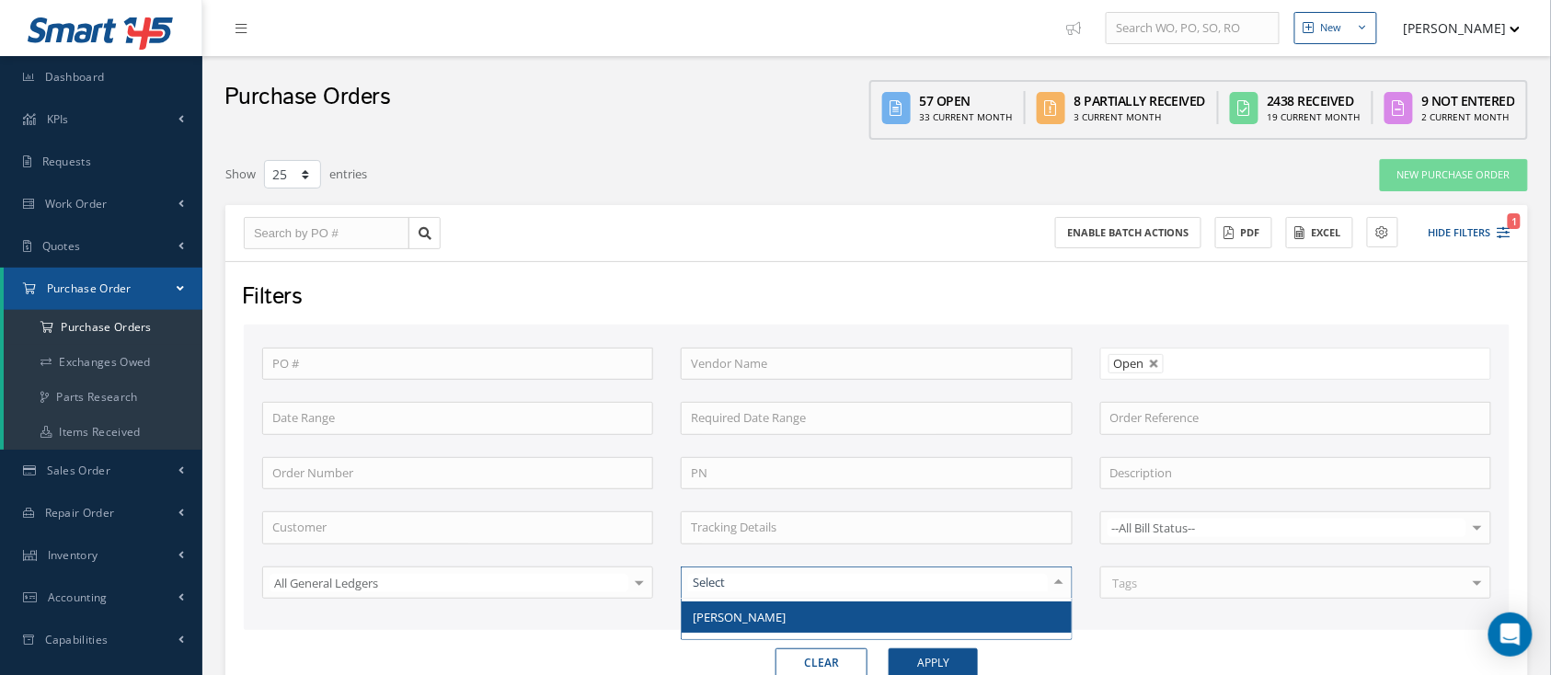
scroll to position [245, 0]
click at [1122, 545] on div "PO # Vendor Name Open Partially/Received Received Canceled Edited Open Order Re…" at bounding box center [876, 485] width 1257 height 274
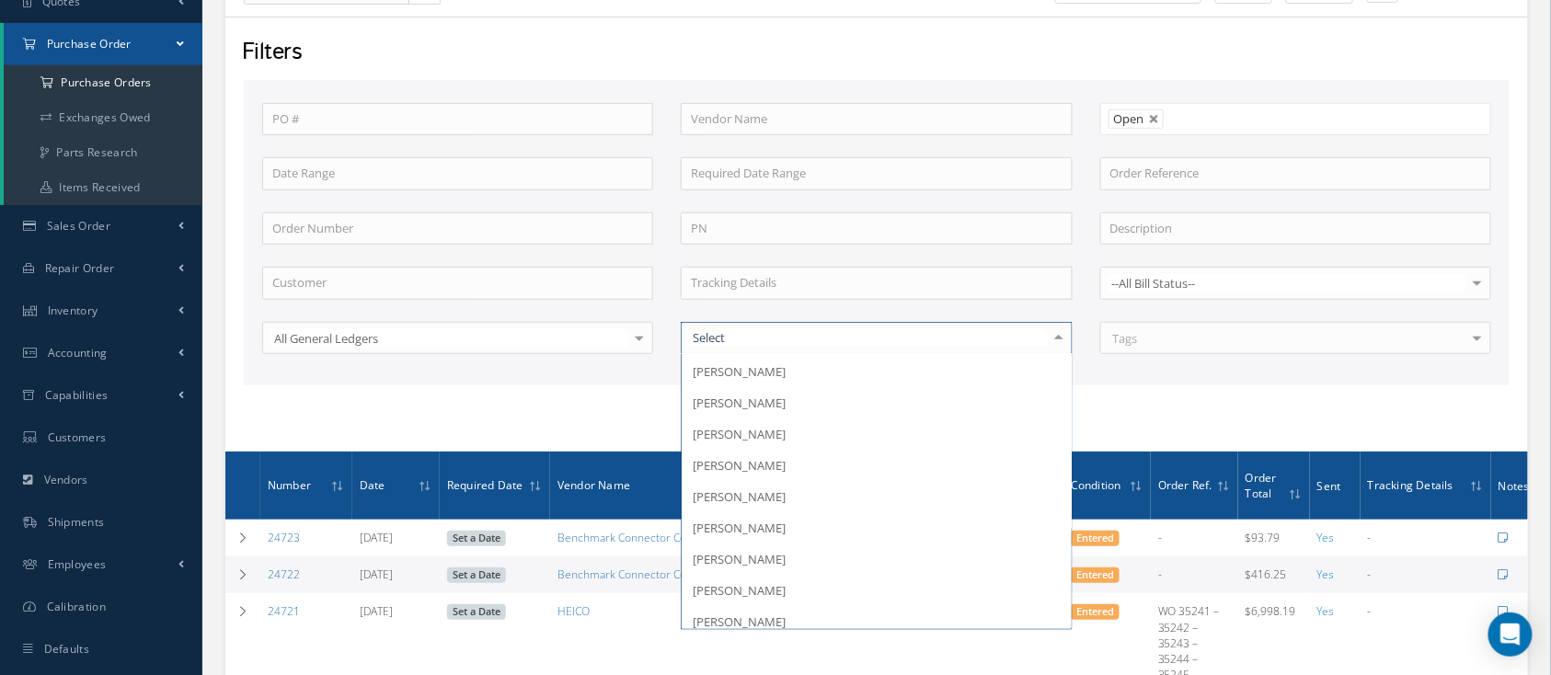
scroll to position [0, 0]
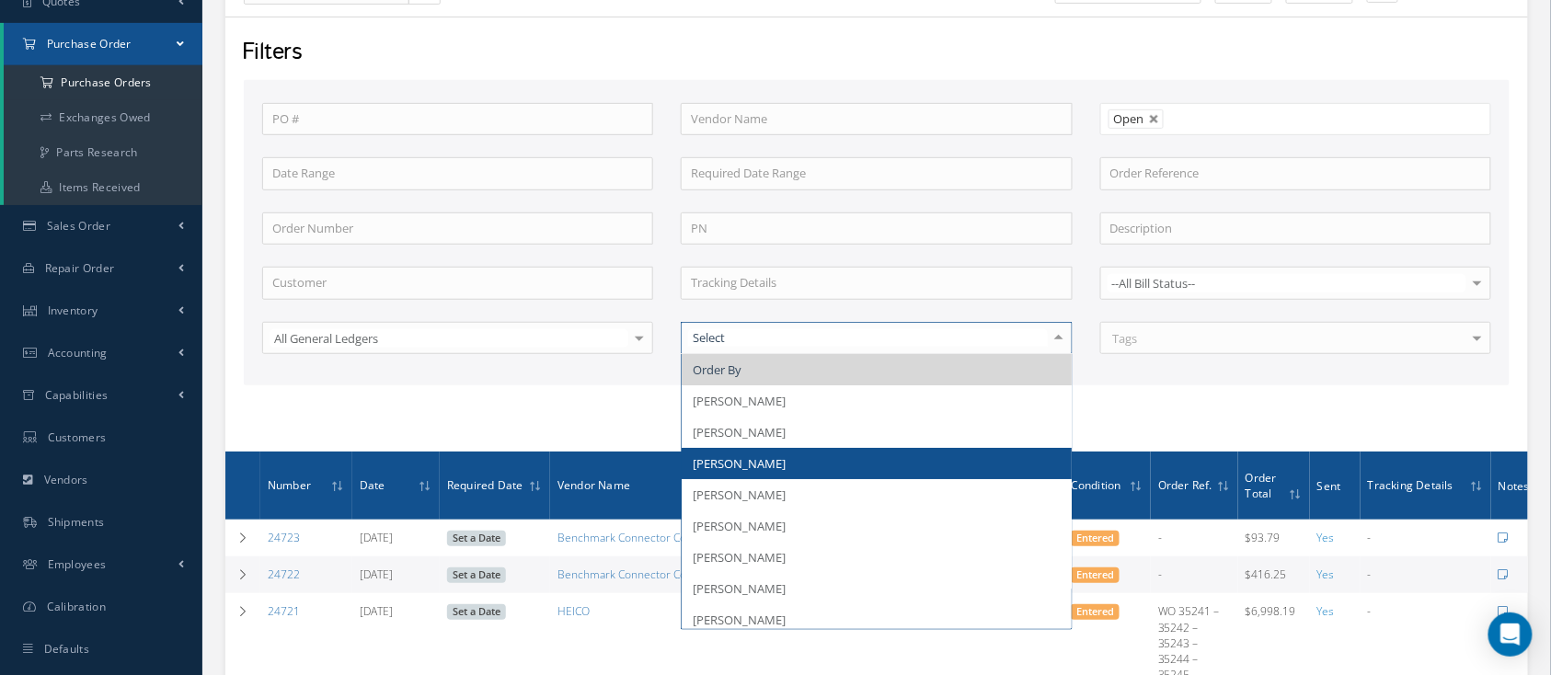
click at [899, 456] on span "MAYLIN CAMBERT" at bounding box center [876, 463] width 389 height 31
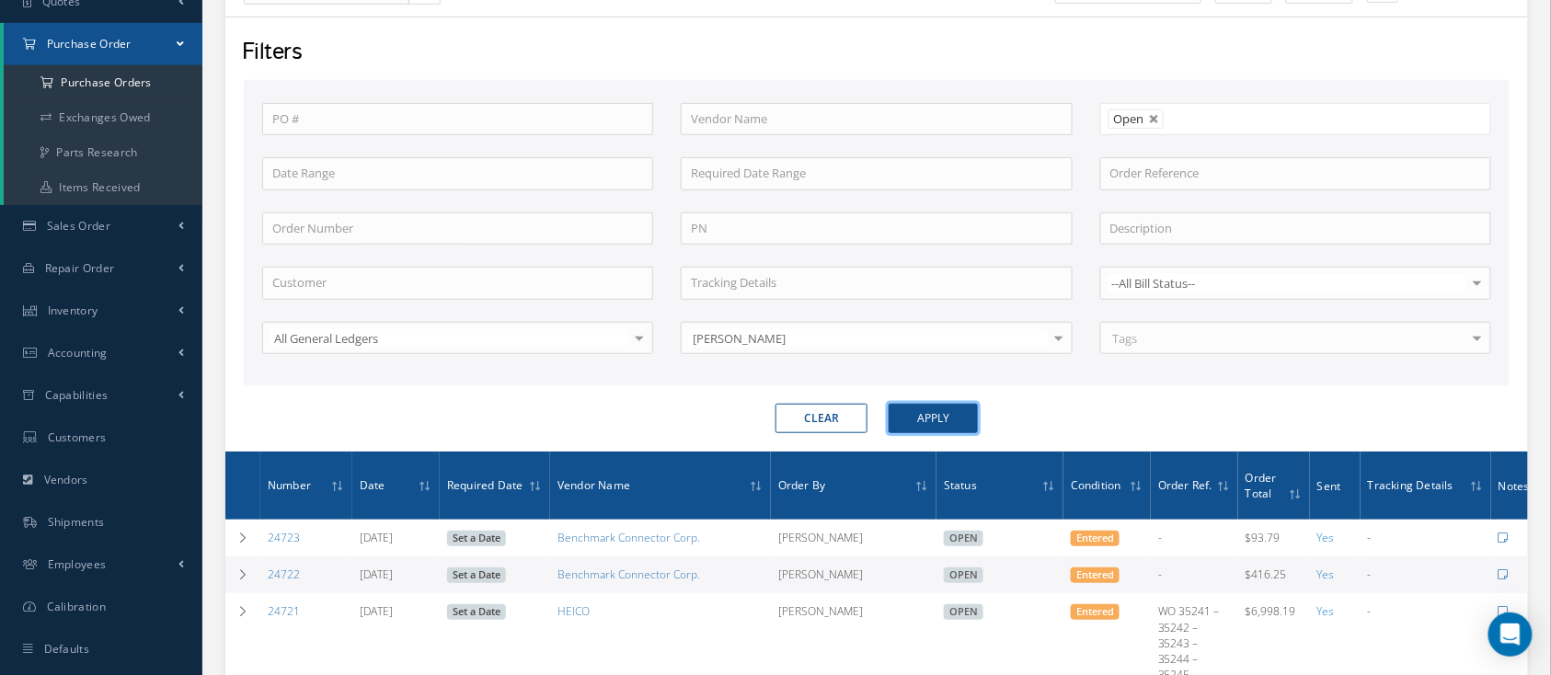
click at [961, 409] on button "Apply" at bounding box center [933, 418] width 89 height 29
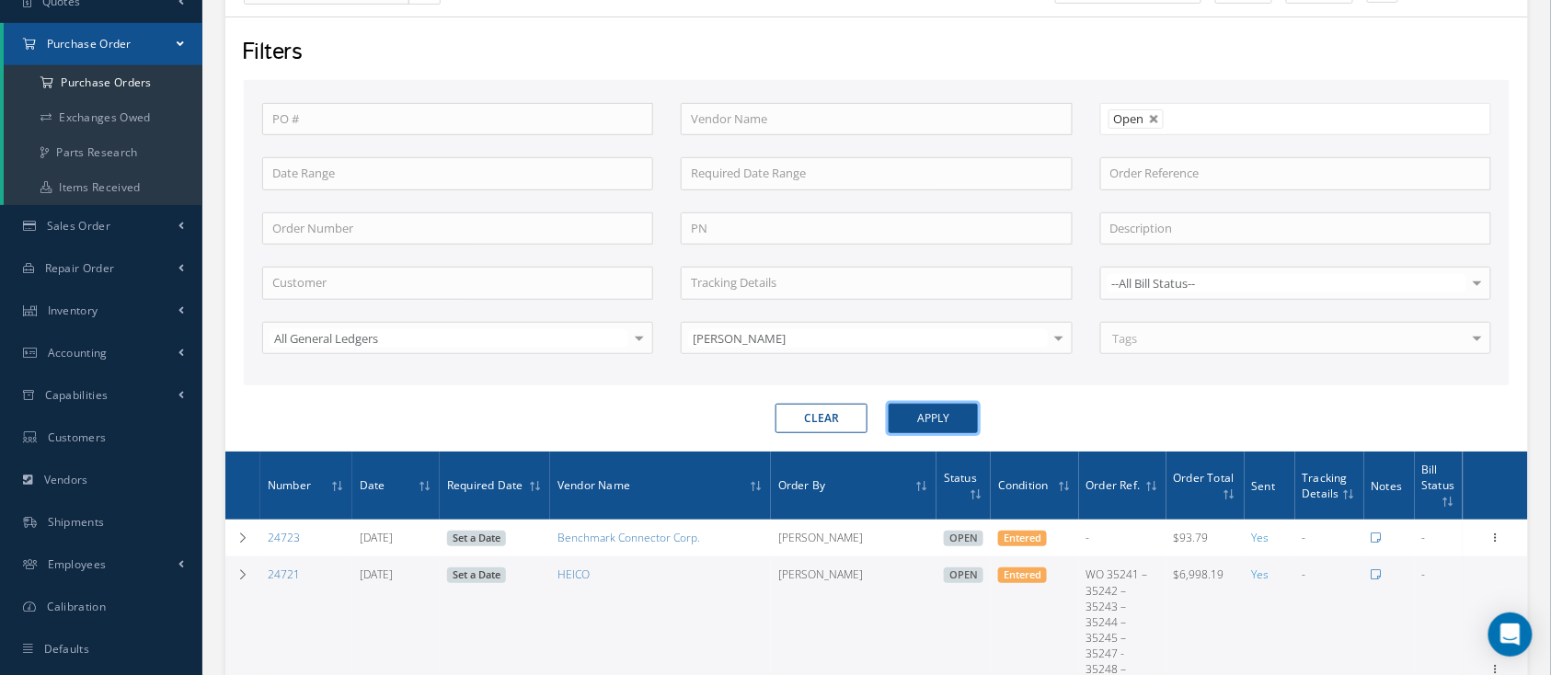
scroll to position [490, 0]
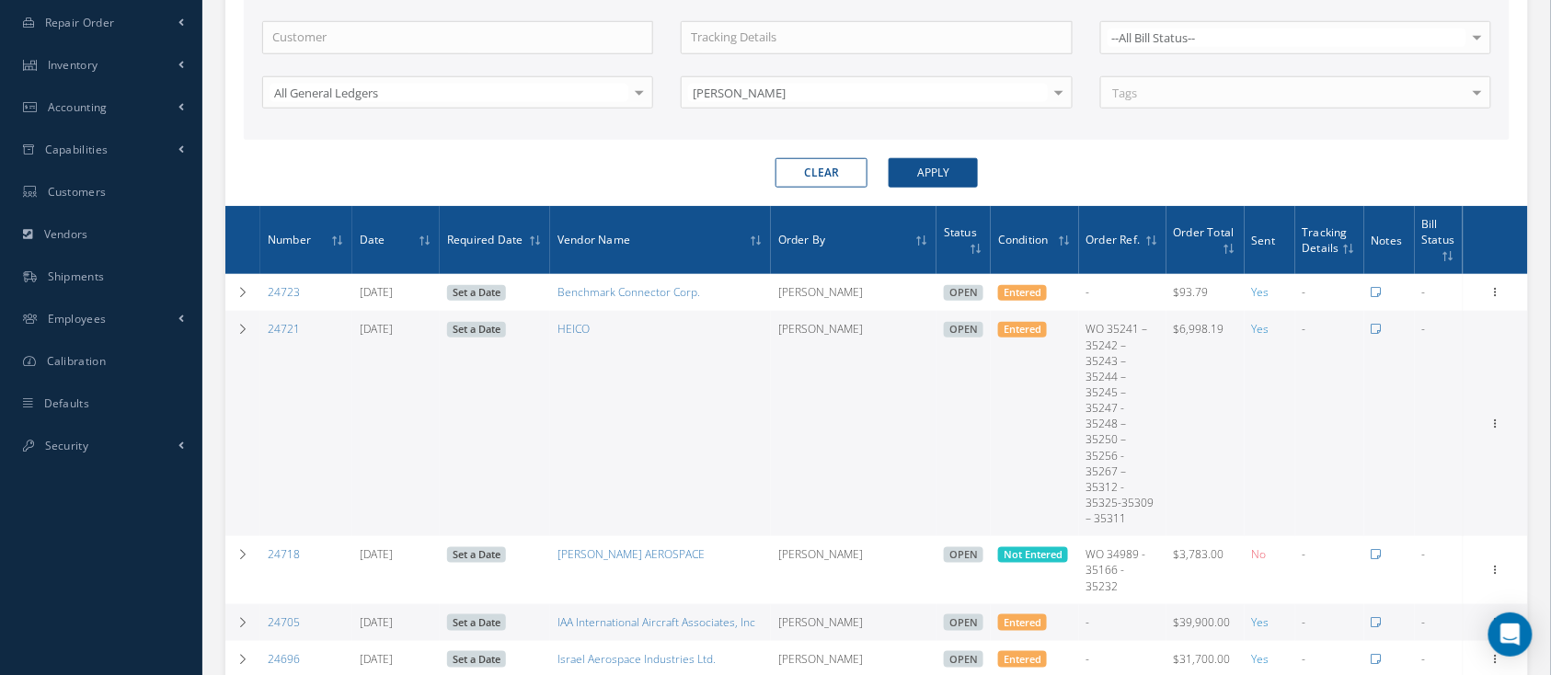
click at [911, 155] on form "PO # Vendor Name Open Partially/Received Received Canceled Edited Open Order Re…" at bounding box center [877, 11] width 1266 height 354
click at [901, 171] on button "Apply" at bounding box center [933, 172] width 89 height 29
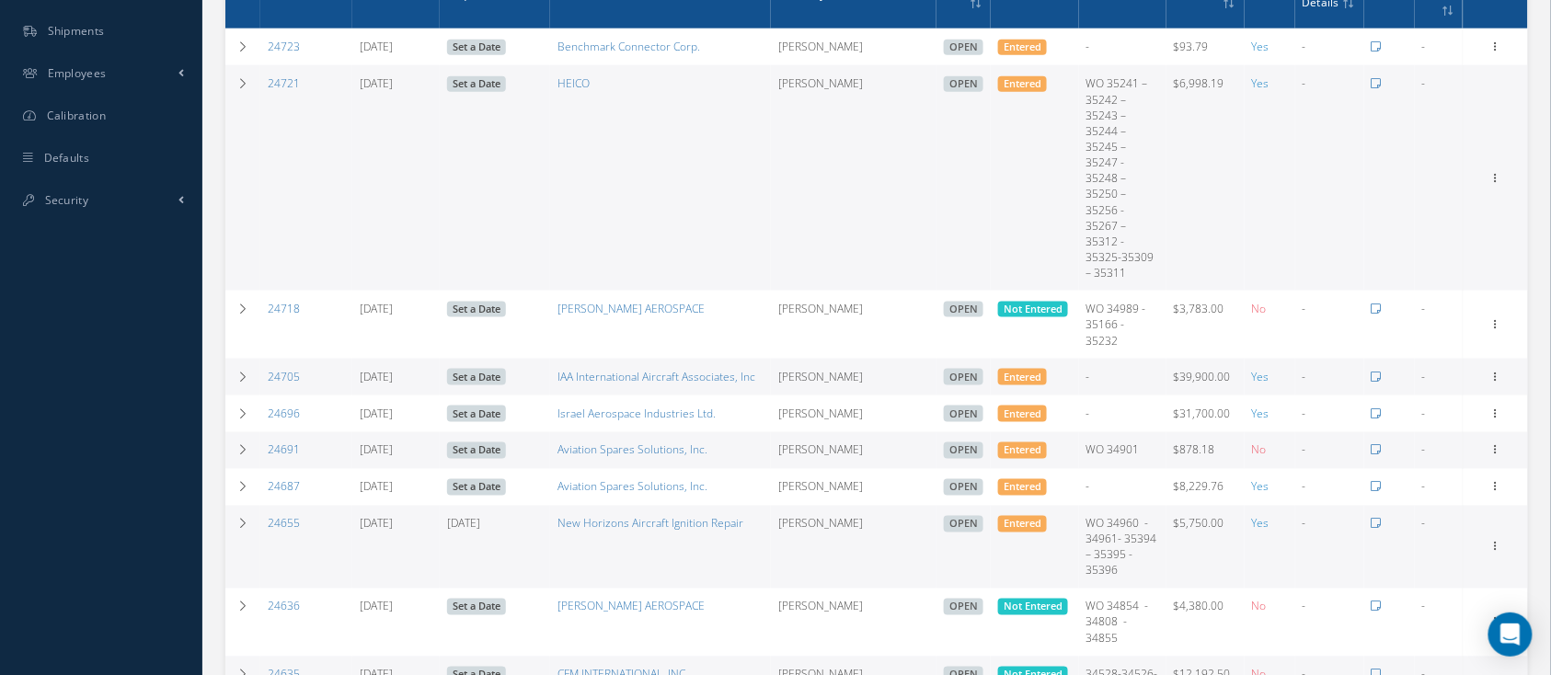
scroll to position [1492, 0]
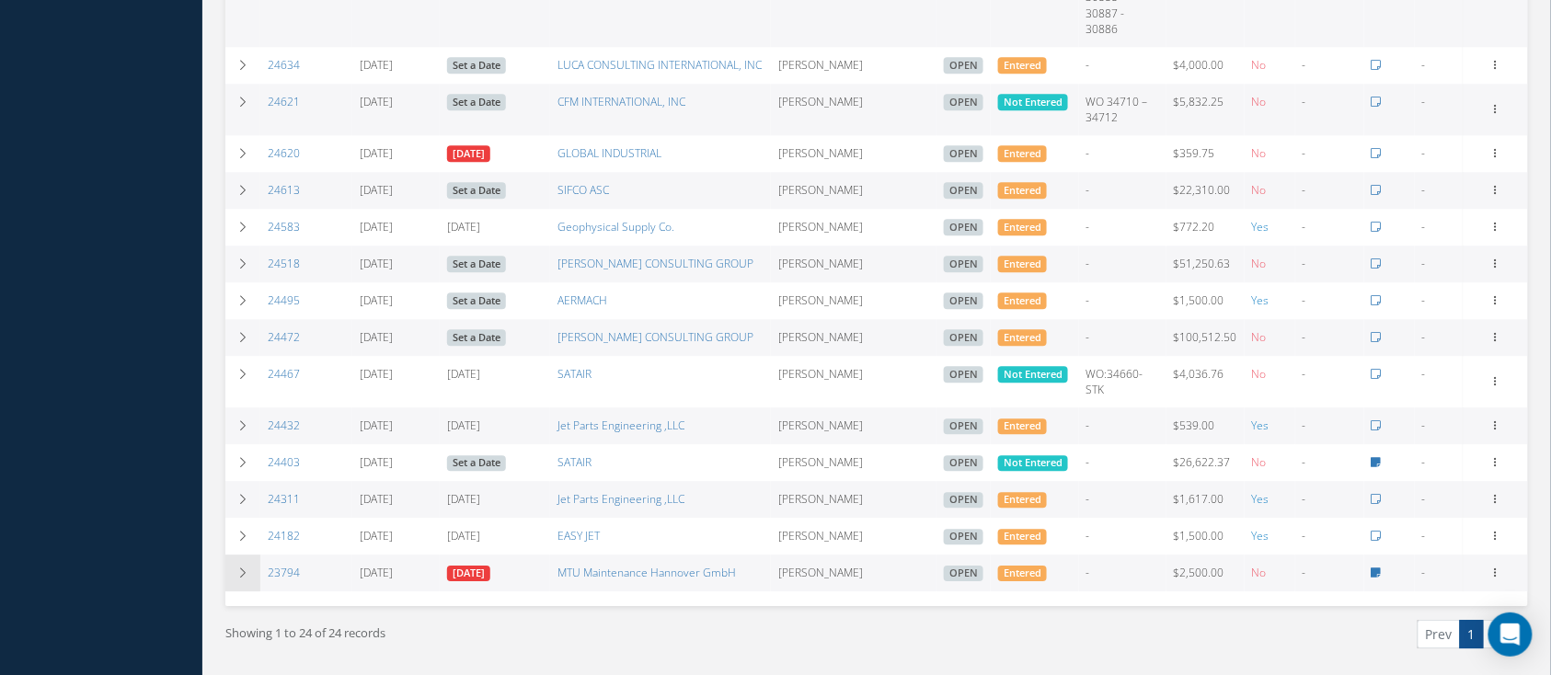
click at [235, 555] on td at bounding box center [242, 573] width 35 height 37
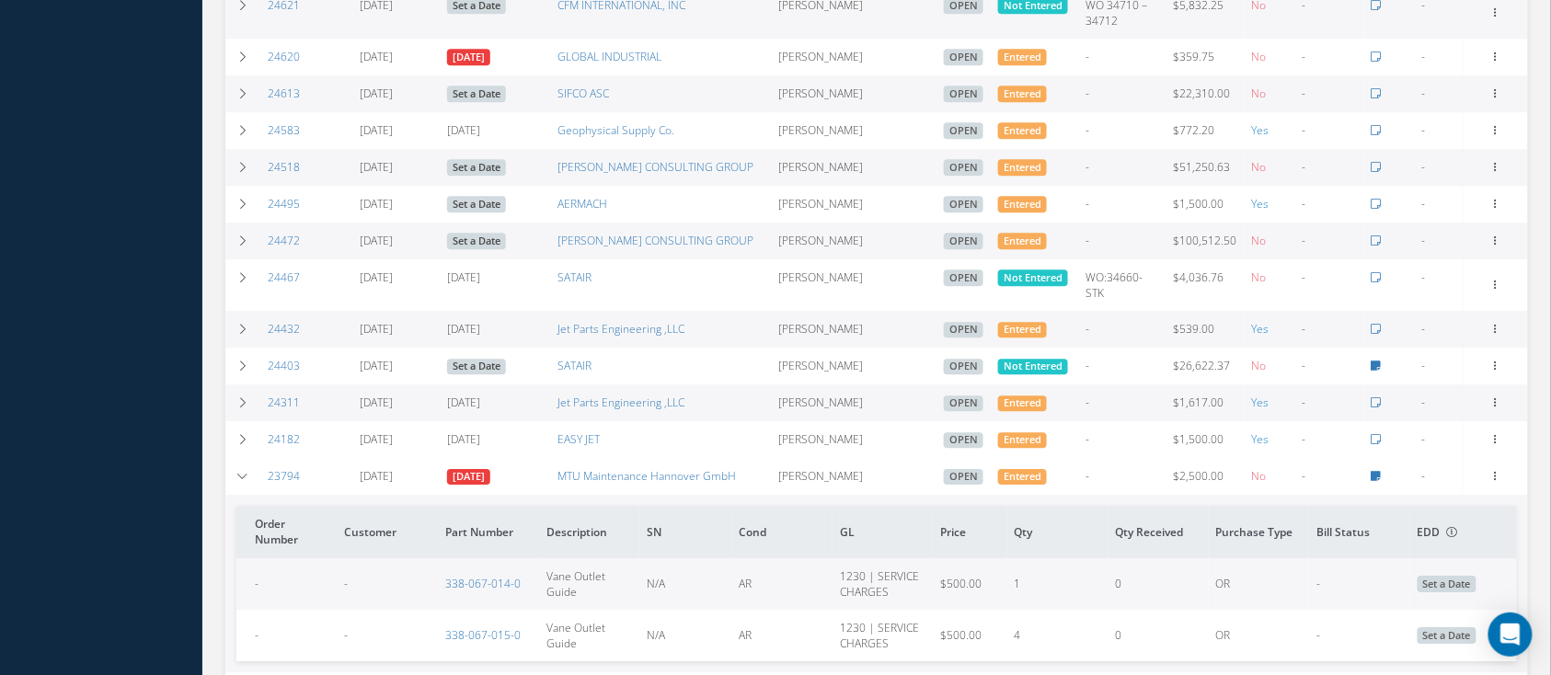
scroll to position [1670, 0]
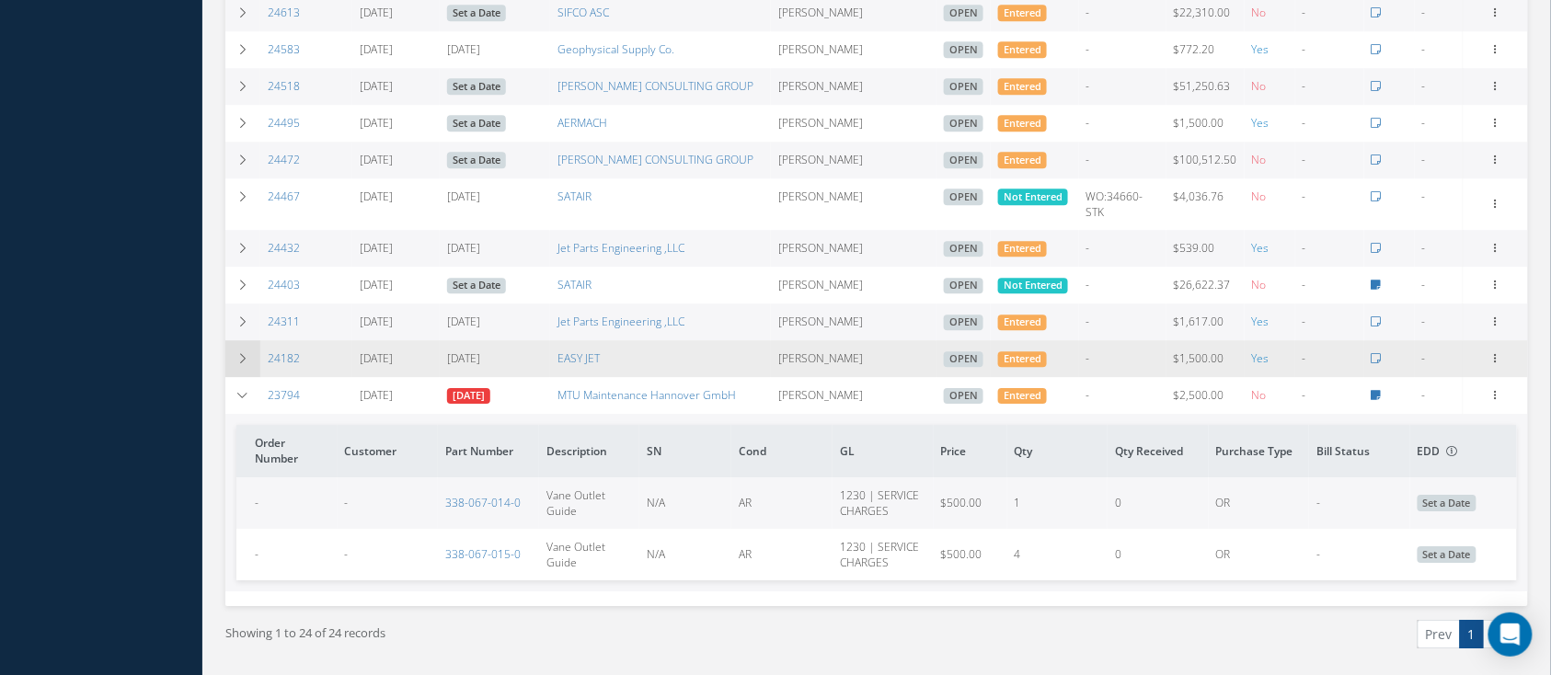
click at [255, 340] on td at bounding box center [242, 358] width 35 height 37
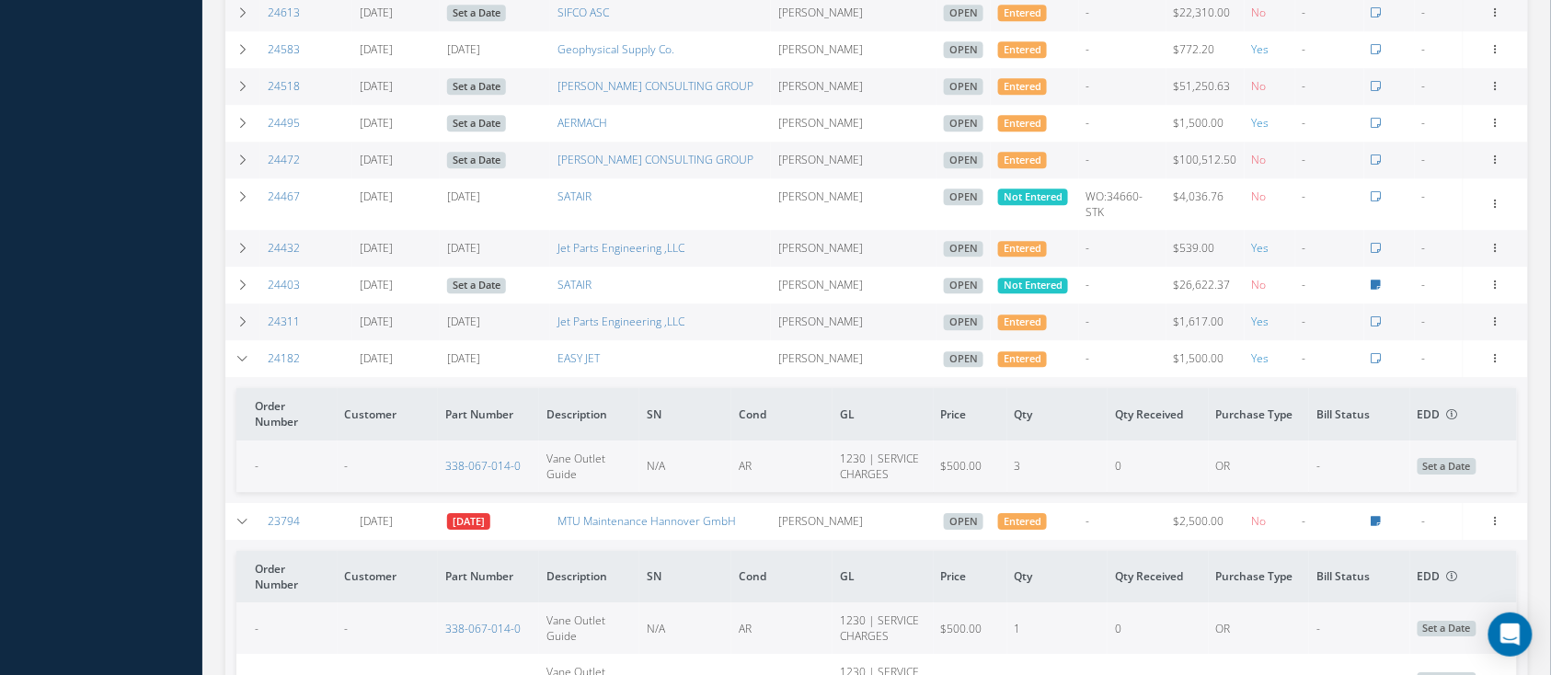
scroll to position [1546, 0]
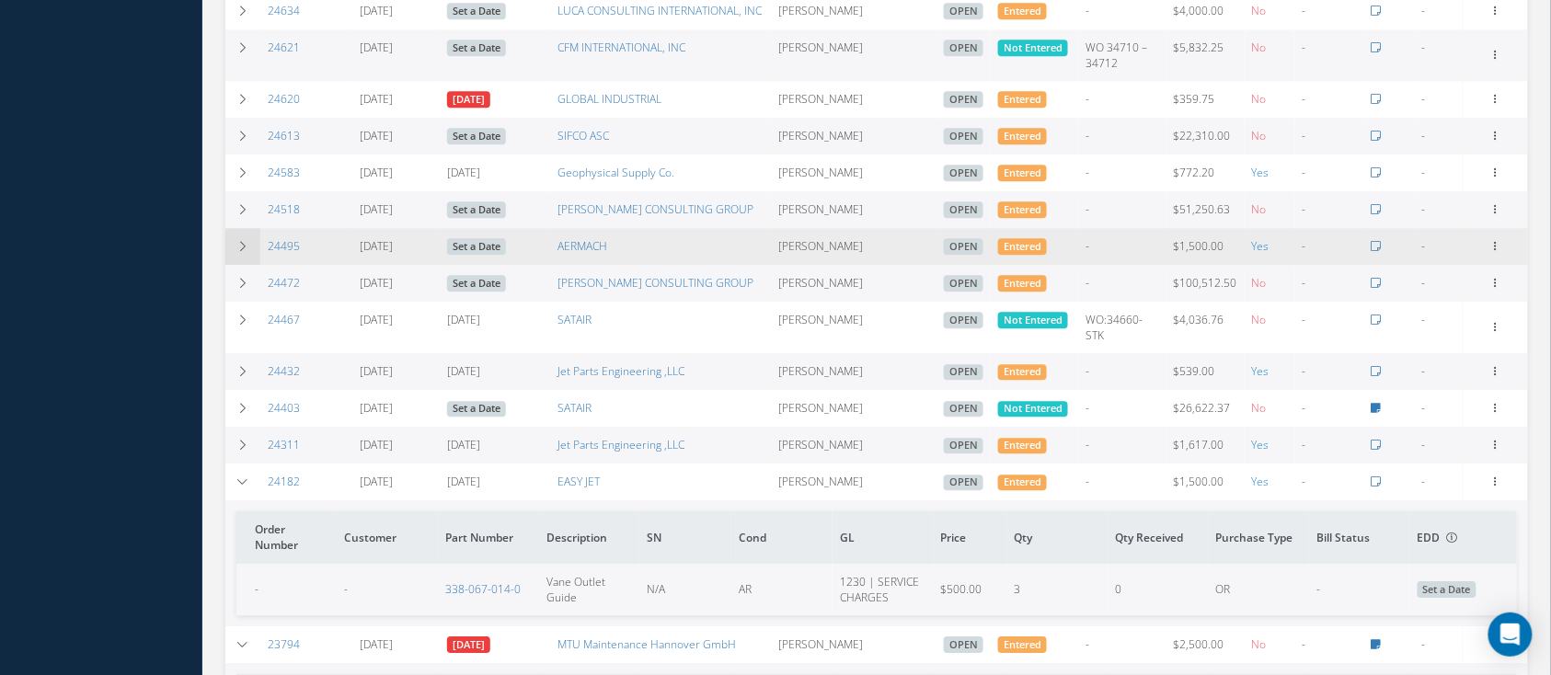
click at [255, 228] on td at bounding box center [242, 246] width 35 height 37
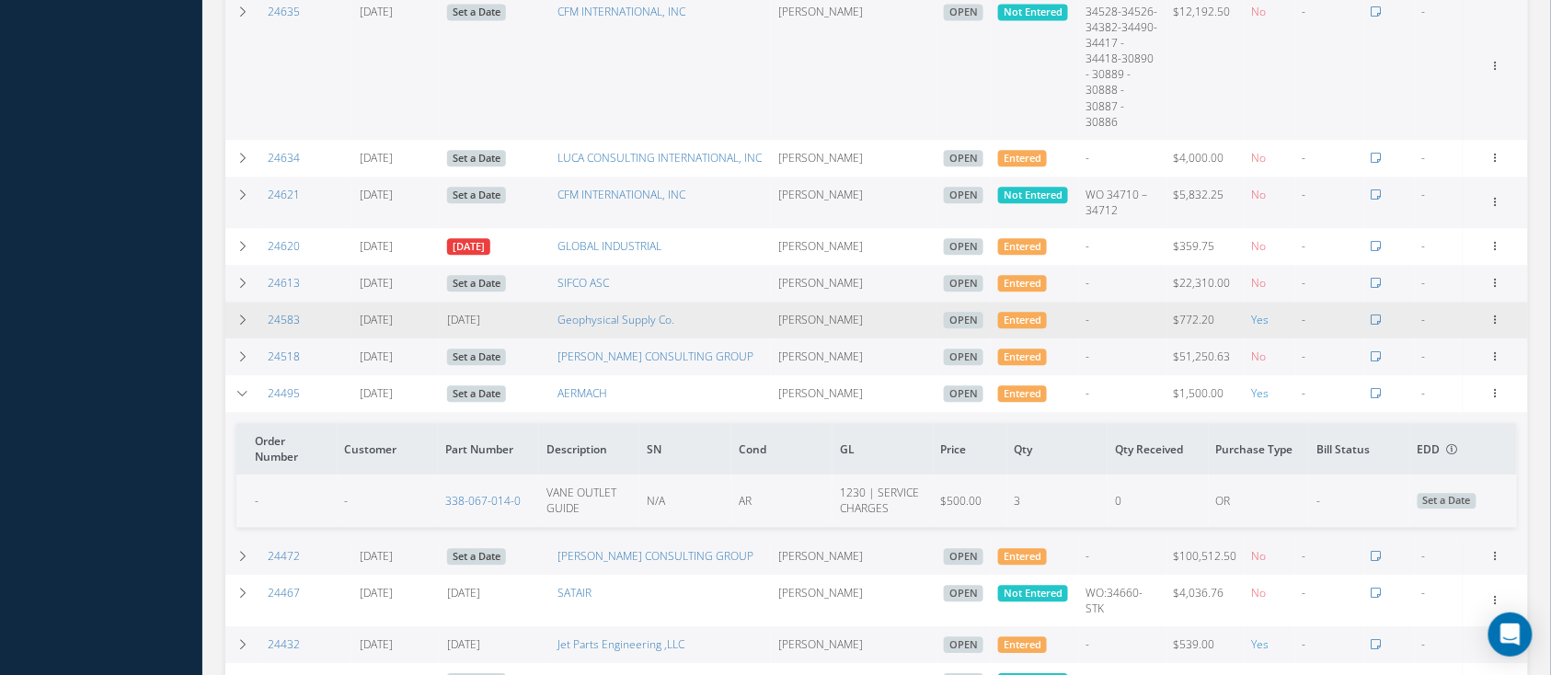
scroll to position [1792, 0]
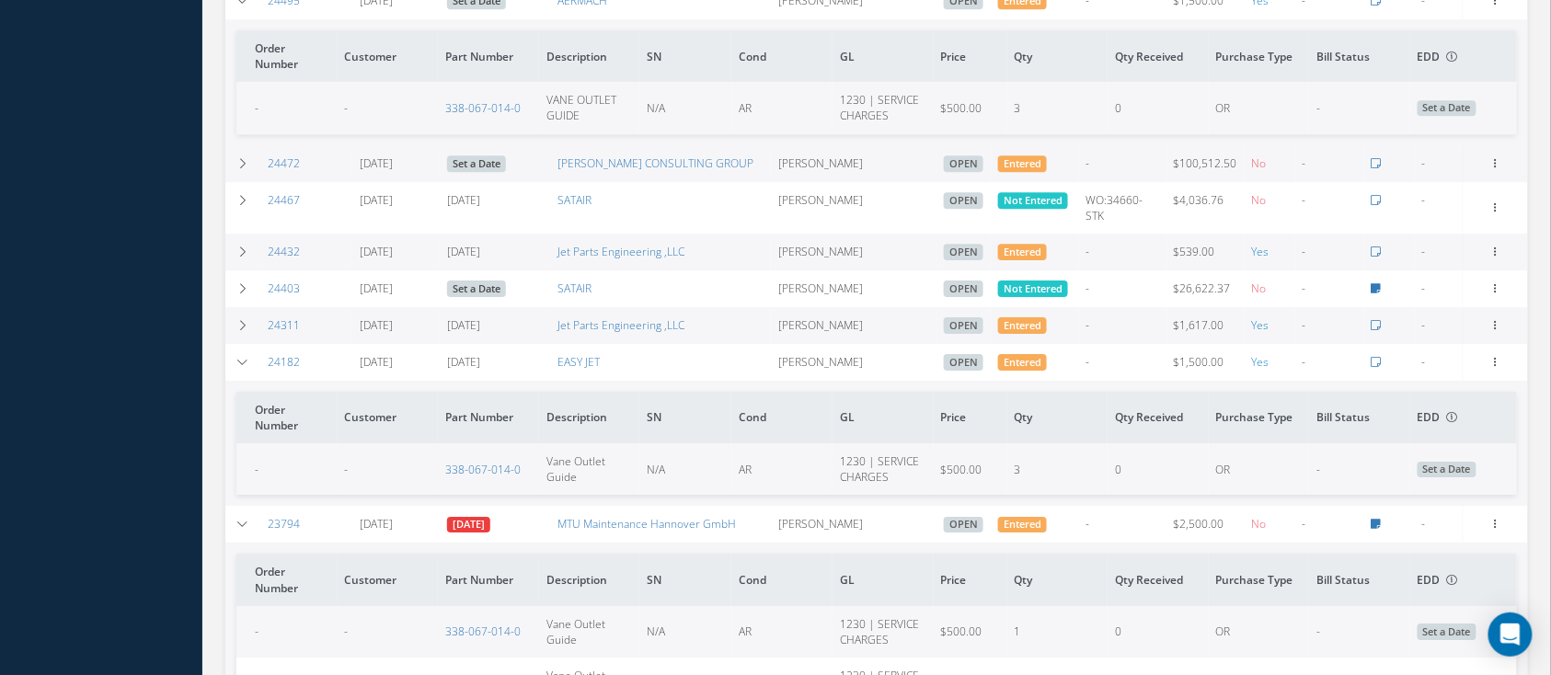
drag, startPoint x: 419, startPoint y: 469, endPoint x: 360, endPoint y: 472, distance: 58.9
click at [360, 506] on td "08/13/2024" at bounding box center [395, 524] width 87 height 37
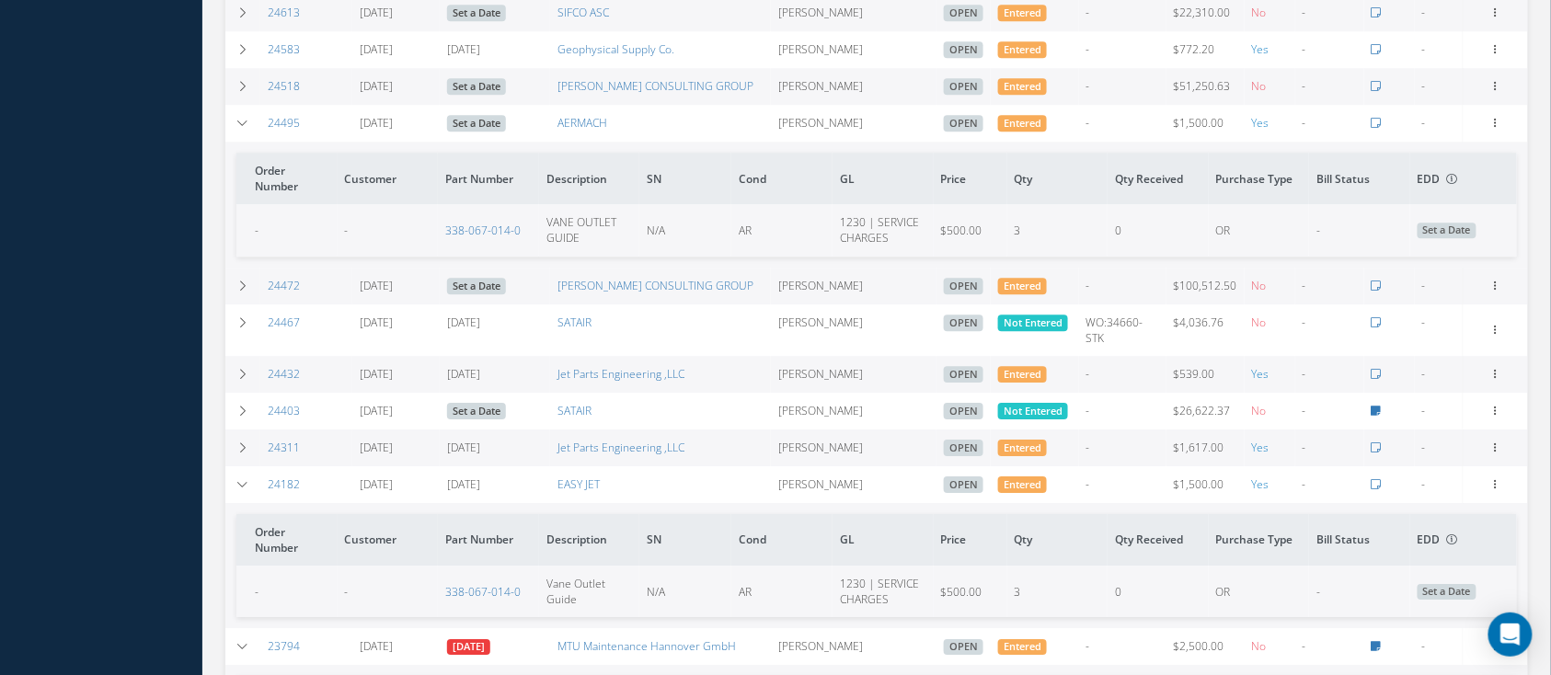
drag, startPoint x: 419, startPoint y: 424, endPoint x: 357, endPoint y: 435, distance: 63.5
click at [357, 466] on td "02/12/2025" at bounding box center [395, 484] width 87 height 37
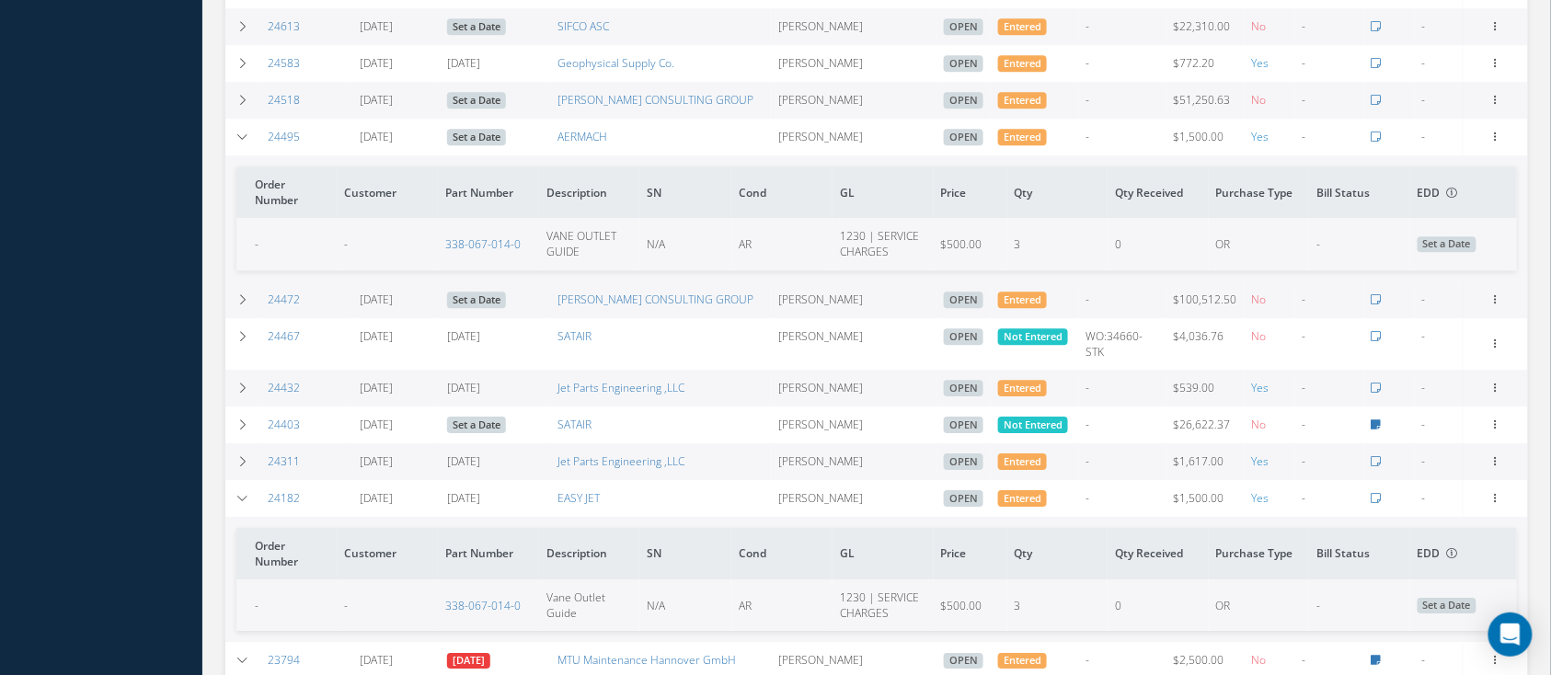
scroll to position [1546, 0]
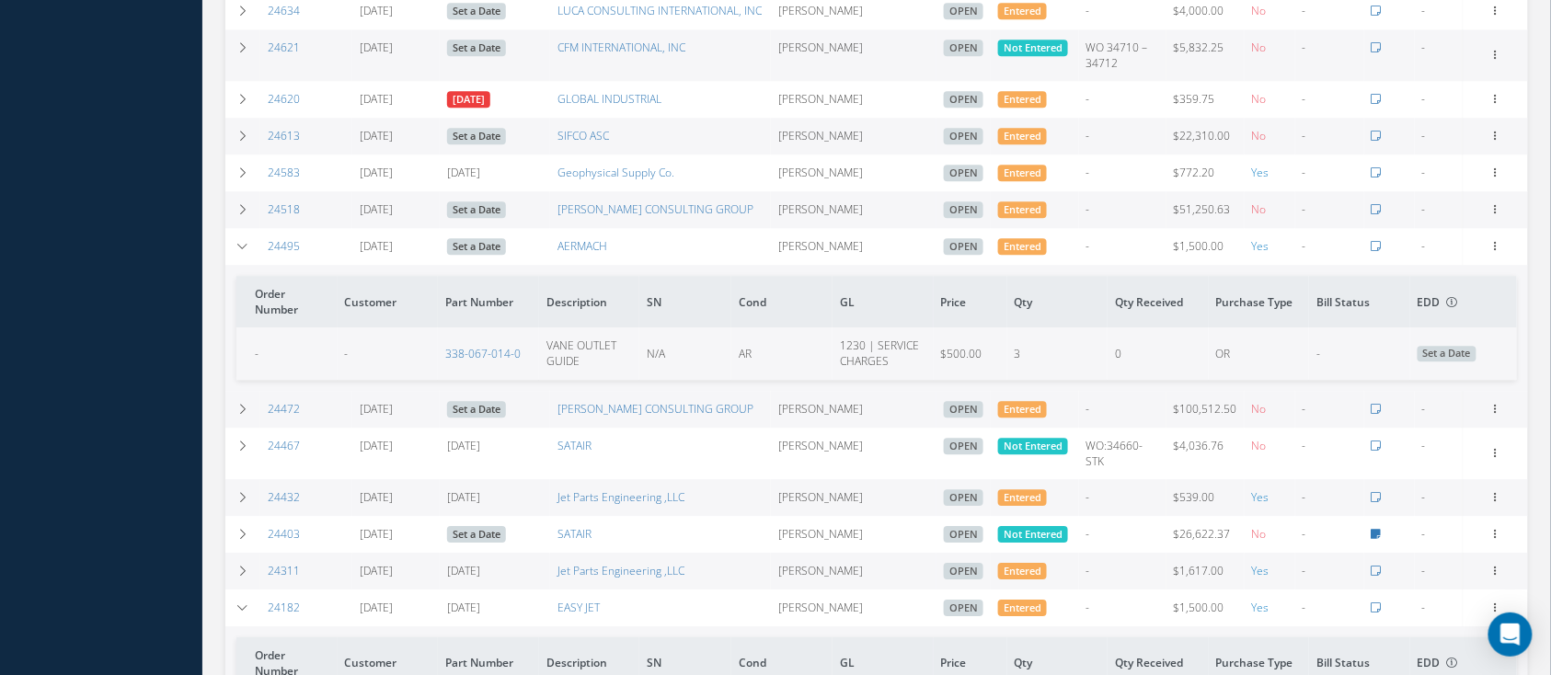
drag, startPoint x: 423, startPoint y: 188, endPoint x: 364, endPoint y: 189, distance: 58.9
click at [377, 228] on td "06/12/2025" at bounding box center [395, 246] width 87 height 37
drag, startPoint x: 363, startPoint y: 192, endPoint x: 431, endPoint y: 196, distance: 68.2
click at [431, 228] on td "06/12/2025" at bounding box center [395, 246] width 87 height 37
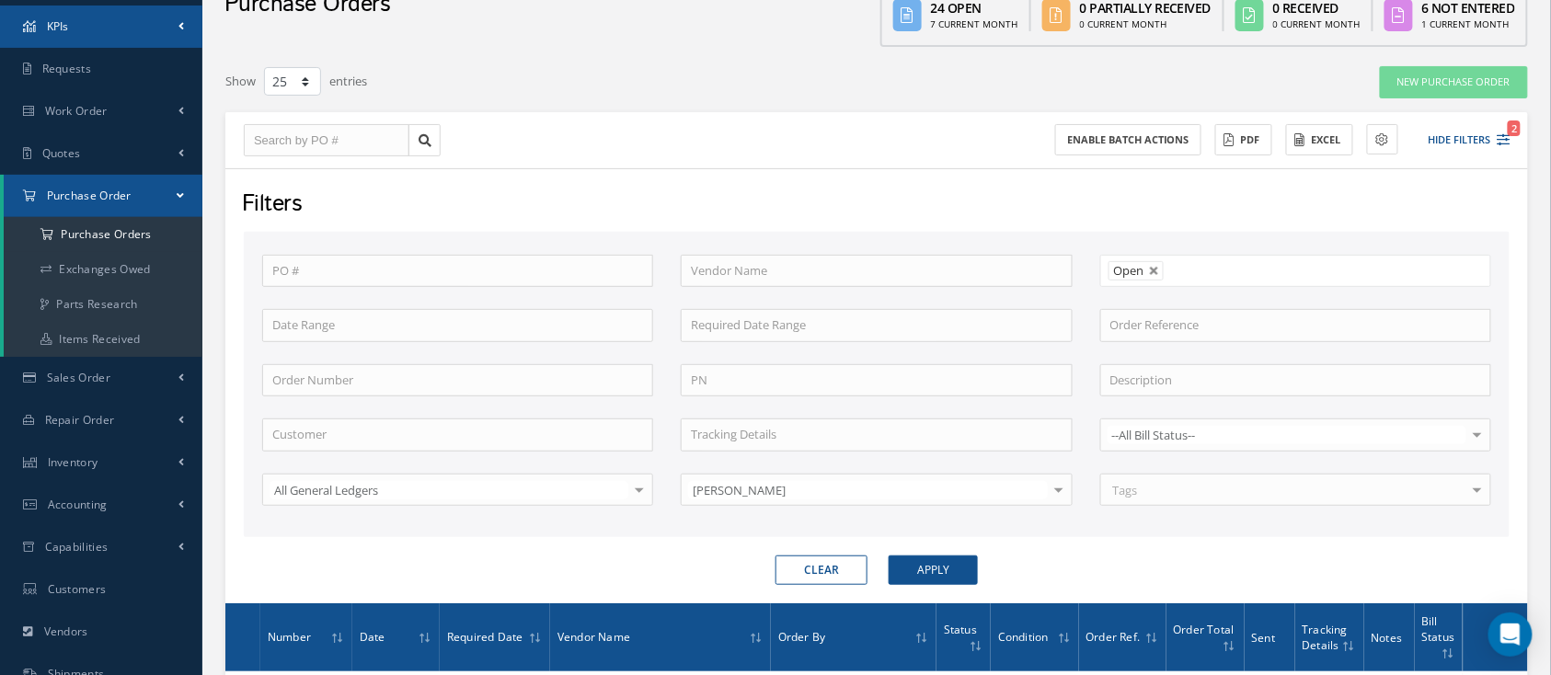
scroll to position [0, 0]
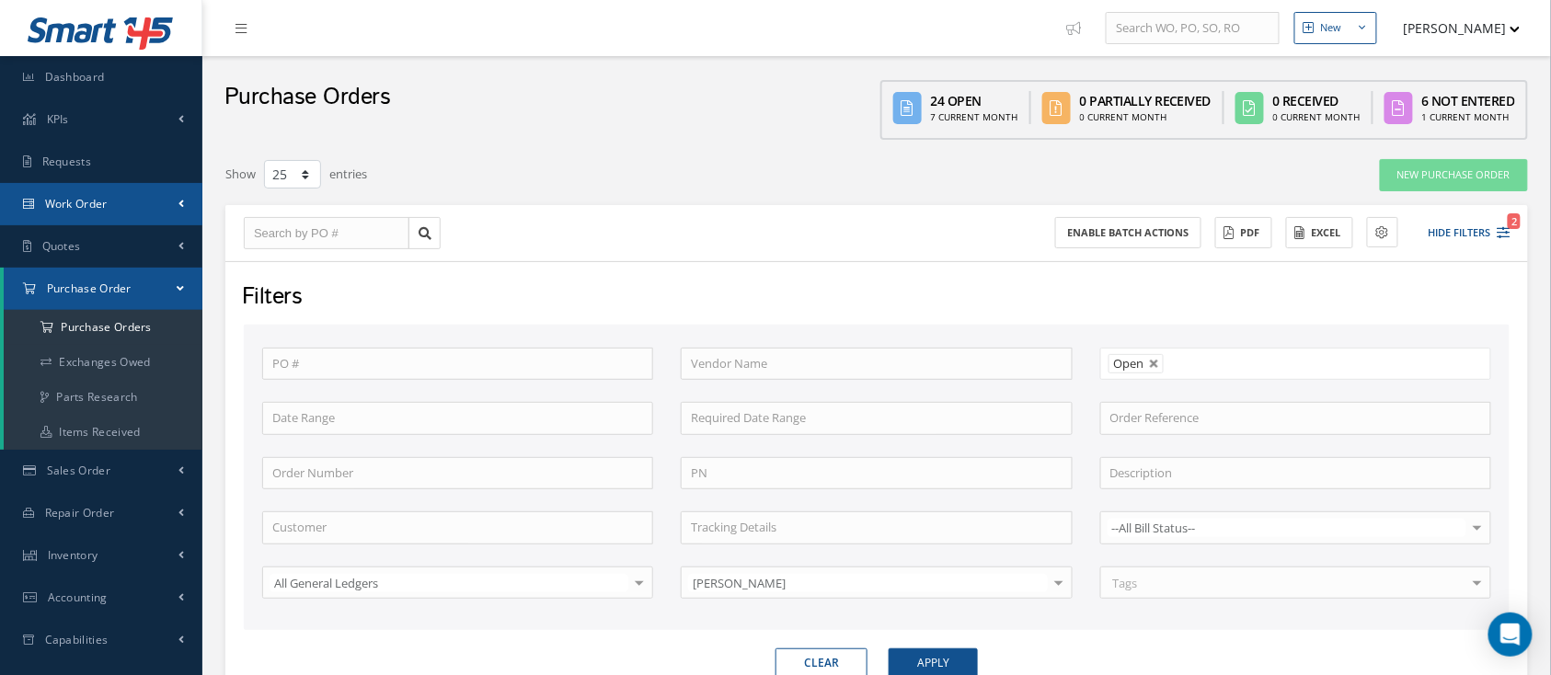
click at [108, 196] on link "Work Order" at bounding box center [101, 204] width 202 height 42
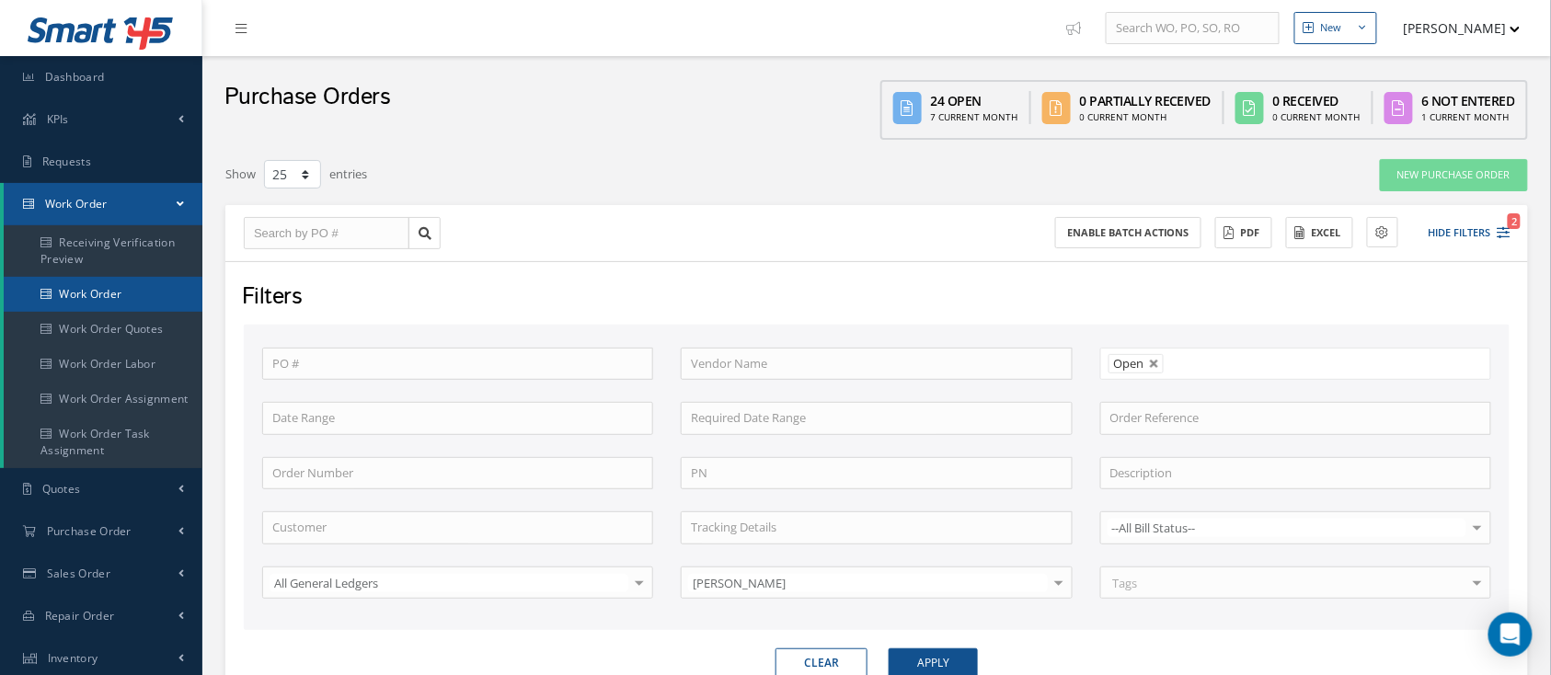
click at [133, 292] on link "Work Order" at bounding box center [103, 294] width 199 height 35
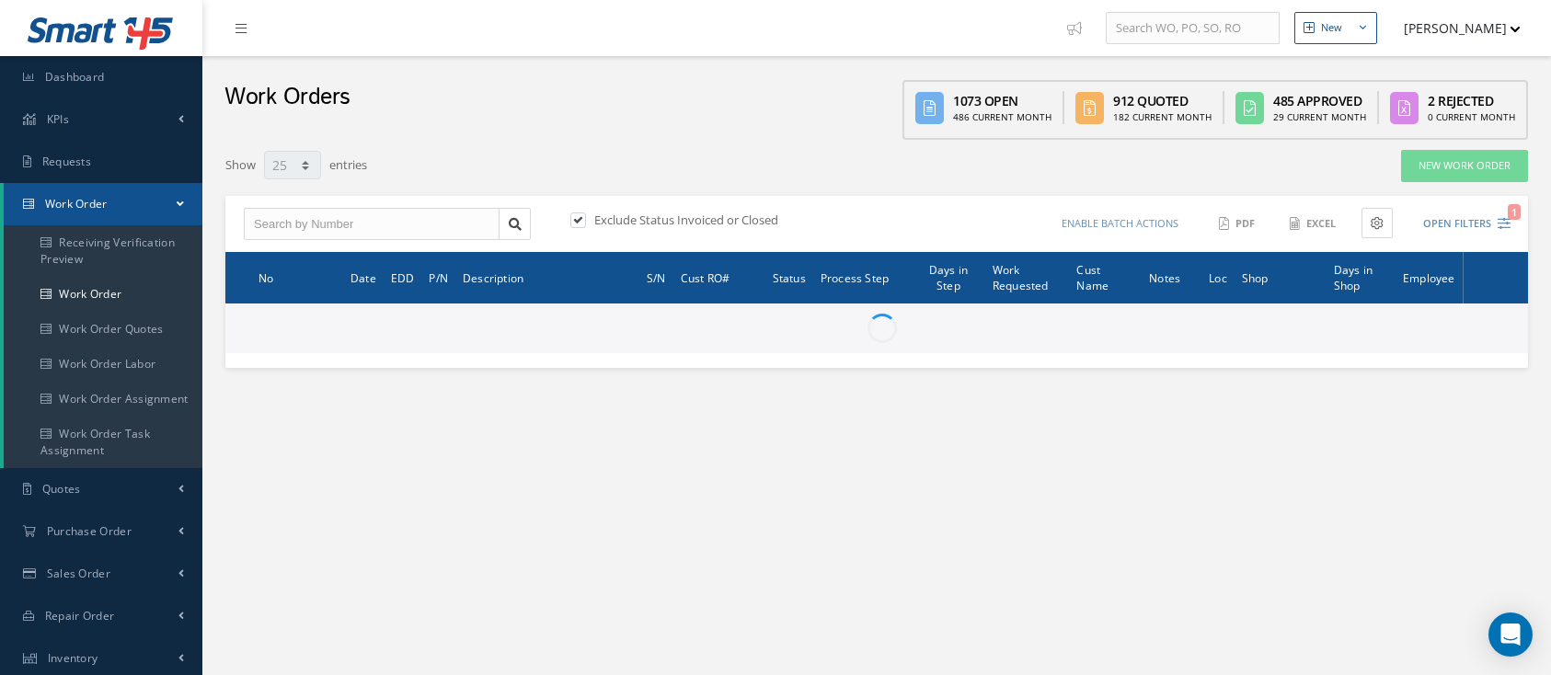
select select "25"
